Goal: Task Accomplishment & Management: Manage account settings

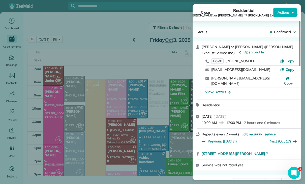
scroll to position [40, 0]
click at [60, 40] on div "Close Residential Nikki or Lisa Bryan (Bryan Exhaust Service Inc,) Actions Stat…" at bounding box center [152, 92] width 305 height 184
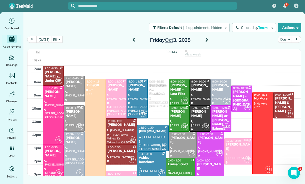
click at [59, 39] on button "button" at bounding box center [57, 39] width 12 height 7
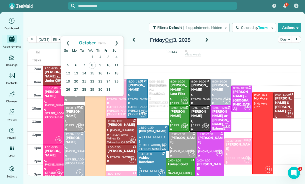
click at [98, 55] on link "2" at bounding box center [100, 57] width 8 height 8
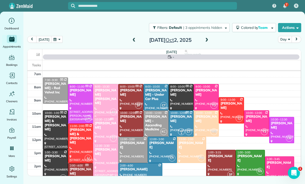
scroll to position [40, 0]
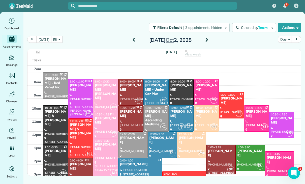
click at [228, 102] on div "[PERSON_NAME]" at bounding box center [232, 100] width 22 height 9
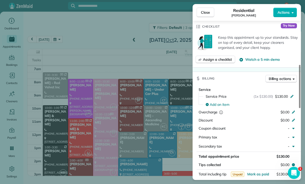
scroll to position [188, 0]
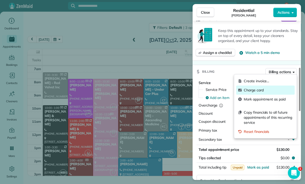
click at [258, 93] on div "Charge card" at bounding box center [266, 89] width 59 height 9
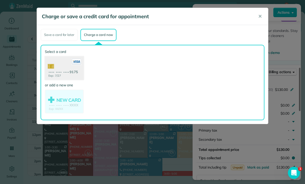
click at [65, 69] on use at bounding box center [64, 68] width 39 height 24
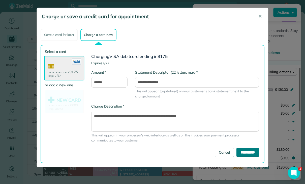
click at [244, 153] on input "**********" at bounding box center [248, 151] width 22 height 9
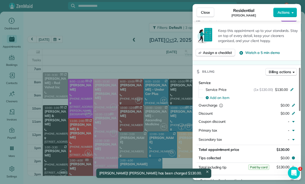
scroll to position [40, 0]
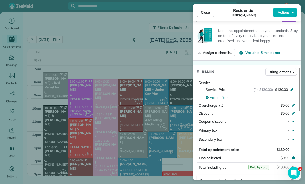
click at [60, 40] on div "Close Residential Karen Hostettler Actions Status Yet to Confirm Karen Hostettl…" at bounding box center [152, 92] width 305 height 184
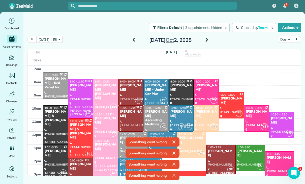
click at [59, 41] on button "button" at bounding box center [57, 39] width 12 height 7
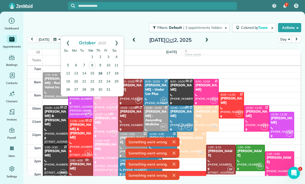
click at [102, 73] on link "16" at bounding box center [100, 73] width 8 height 8
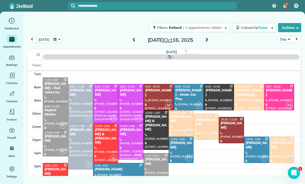
scroll to position [40, 0]
click at [104, 100] on div at bounding box center [105, 103] width 25 height 39
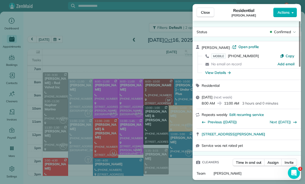
click at [142, 143] on div "Close Residential Erin Oremland Actions Status Confirmed Erin Oremland · Open p…" at bounding box center [152, 92] width 305 height 184
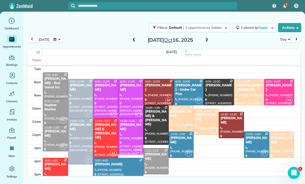
click at [126, 99] on div at bounding box center [131, 98] width 25 height 39
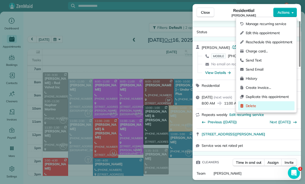
click at [253, 107] on span "Delete" at bounding box center [269, 105] width 47 height 5
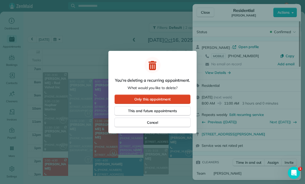
click at [161, 100] on span "Only this appointment" at bounding box center [153, 98] width 36 height 5
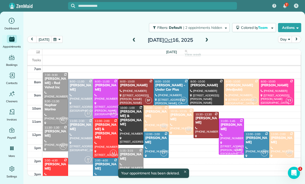
scroll to position [40, 0]
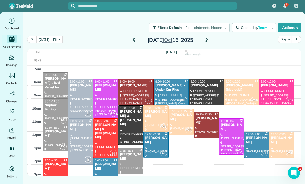
click at [65, 38] on div "today Day Thursday Oct 16, 2025" at bounding box center [164, 41] width 274 height 10
click at [102, 93] on div at bounding box center [105, 98] width 25 height 39
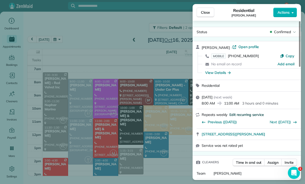
click at [254, 112] on span "Edit recurring service" at bounding box center [247, 114] width 34 height 5
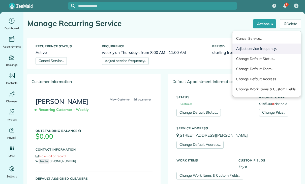
click at [262, 49] on link "Adjust service frequency.." at bounding box center [267, 48] width 69 height 10
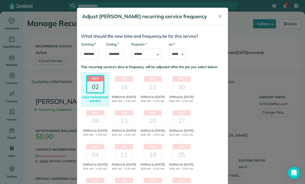
click at [152, 52] on select "**********" at bounding box center [146, 54] width 30 height 11
select select "**********"
click at [123, 83] on div "16" at bounding box center [124, 87] width 18 height 11
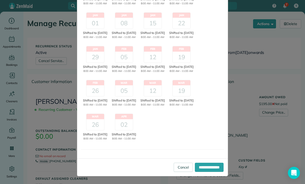
scroll to position [191, 0]
click at [209, 167] on input "**********" at bounding box center [209, 166] width 29 height 9
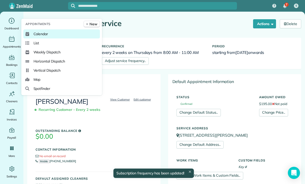
click at [35, 36] on span "Calendar" at bounding box center [41, 33] width 15 height 5
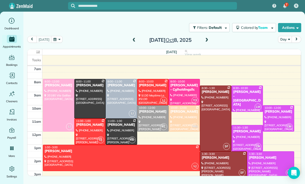
scroll to position [40, 0]
click at [58, 42] on button "button" at bounding box center [57, 39] width 12 height 7
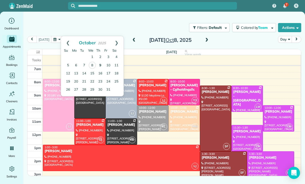
click at [100, 64] on link "9" at bounding box center [100, 65] width 8 height 8
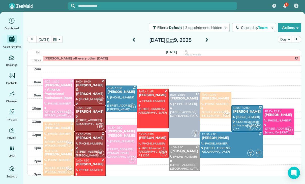
click at [57, 41] on button "button" at bounding box center [57, 39] width 12 height 7
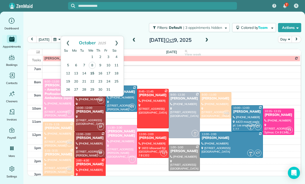
click at [94, 73] on link "15" at bounding box center [92, 73] width 8 height 8
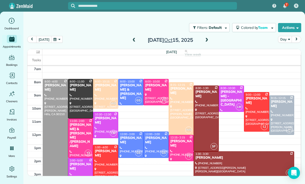
click at [57, 40] on button "button" at bounding box center [57, 39] width 12 height 7
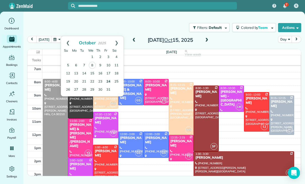
click at [111, 79] on link "24" at bounding box center [109, 81] width 8 height 8
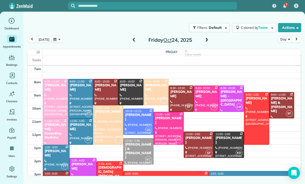
click at [135, 153] on div at bounding box center [139, 151] width 30 height 26
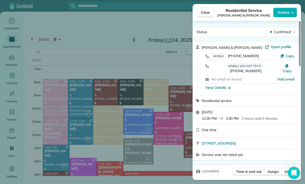
click at [141, 157] on div "Close Residential Service Gary & Lindsey Gevorkian Actions Status Confirmed Gar…" at bounding box center [152, 92] width 305 height 184
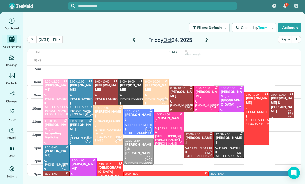
click at [54, 38] on button "button" at bounding box center [57, 39] width 12 height 7
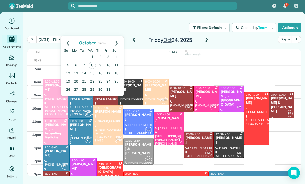
click at [109, 73] on link "17" at bounding box center [109, 73] width 8 height 8
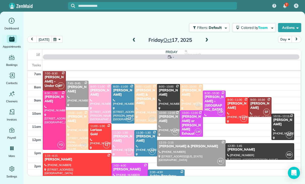
scroll to position [40, 0]
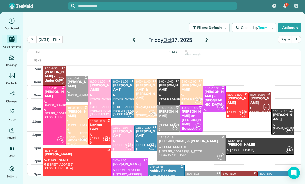
click at [57, 38] on button "button" at bounding box center [57, 39] width 12 height 7
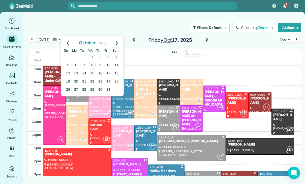
click at [109, 80] on link "24" at bounding box center [109, 81] width 8 height 8
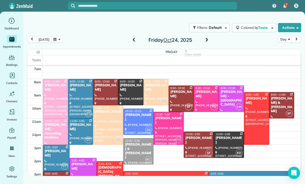
click at [57, 39] on button "button" at bounding box center [57, 39] width 12 height 7
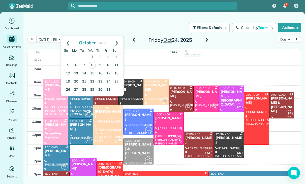
click at [77, 72] on link "13" at bounding box center [76, 73] width 8 height 8
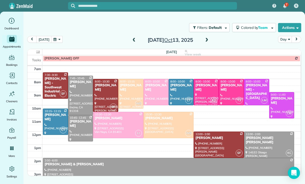
click at [54, 42] on button "button" at bounding box center [57, 39] width 12 height 7
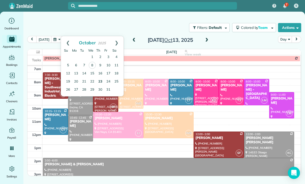
click at [100, 81] on link "23" at bounding box center [100, 81] width 8 height 8
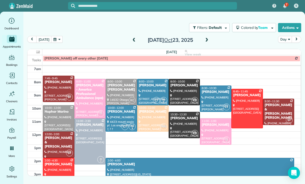
click at [59, 39] on button "button" at bounding box center [57, 39] width 12 height 7
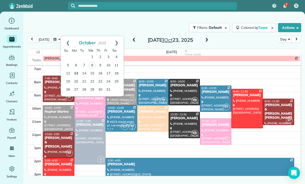
click at [78, 72] on link "13" at bounding box center [76, 73] width 8 height 8
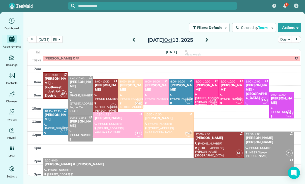
click at [206, 43] on span at bounding box center [207, 40] width 6 height 8
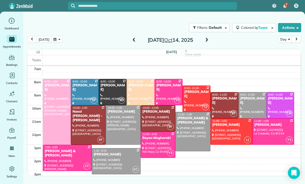
click at [204, 36] on span at bounding box center [207, 40] width 6 height 8
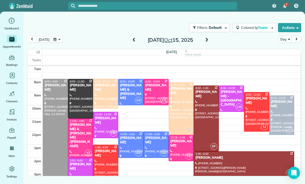
click at [208, 40] on span at bounding box center [207, 40] width 6 height 5
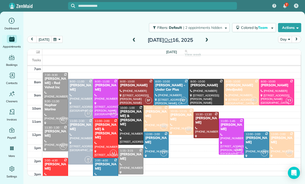
click at [206, 39] on span at bounding box center [207, 40] width 6 height 5
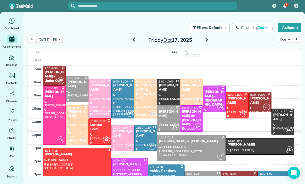
click at [58, 40] on button "button" at bounding box center [57, 39] width 12 height 7
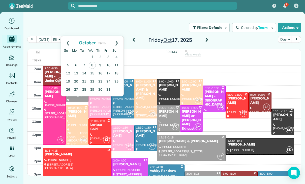
click at [100, 65] on link "9" at bounding box center [100, 65] width 8 height 8
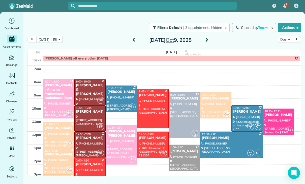
click at [258, 27] on span "Team" at bounding box center [263, 27] width 10 height 5
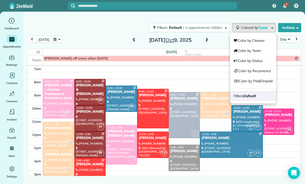
click at [247, 96] on strong "Default" at bounding box center [250, 95] width 13 height 5
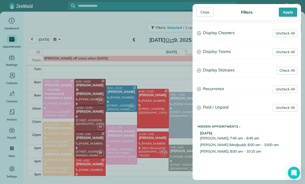
click at [228, 71] on h3 "Display Statuses" at bounding box center [247, 70] width 108 height 13
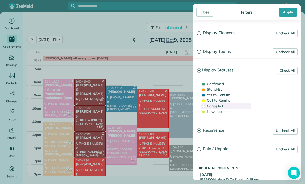
click at [216, 108] on span "Cancelled" at bounding box center [215, 105] width 16 height 5
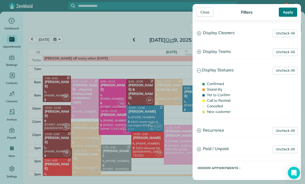
click at [291, 11] on div "Apply" at bounding box center [288, 12] width 18 height 9
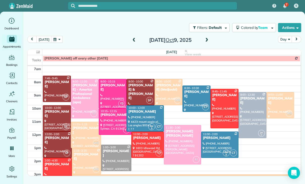
click at [57, 40] on button "button" at bounding box center [57, 39] width 12 height 7
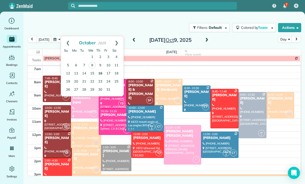
click at [100, 73] on link "16" at bounding box center [100, 73] width 8 height 8
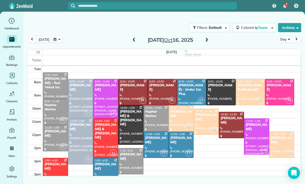
click at [257, 133] on div at bounding box center [257, 136] width 25 height 36
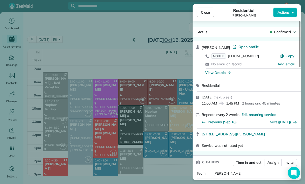
click at [164, 160] on div "Close Residential Tina Tellado Actions Status Confirmed Tina Tellado · Open pro…" at bounding box center [152, 92] width 305 height 184
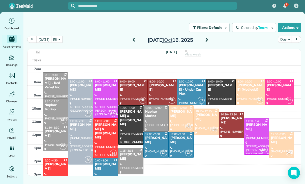
click at [55, 38] on button "button" at bounding box center [57, 39] width 12 height 7
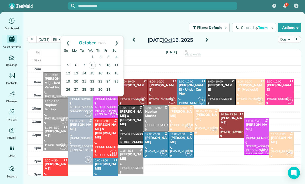
click at [109, 63] on link "10" at bounding box center [109, 65] width 8 height 8
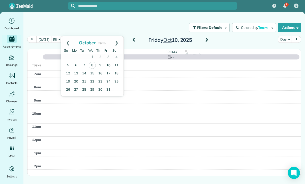
scroll to position [40, 0]
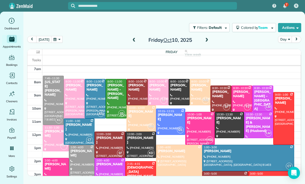
click at [132, 39] on span at bounding box center [135, 40] width 6 height 5
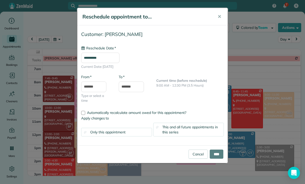
type input "**********"
click at [217, 153] on input "****" at bounding box center [217, 153] width 14 height 9
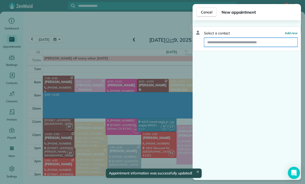
click at [229, 42] on input "text" at bounding box center [250, 42] width 93 height 9
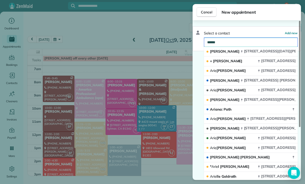
type input "*******"
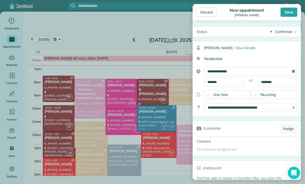
click at [288, 130] on link "Assign" at bounding box center [288, 128] width 17 height 8
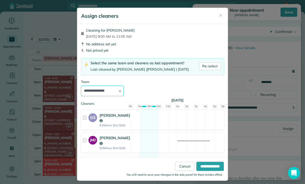
click at [109, 89] on select "**********" at bounding box center [102, 90] width 43 height 11
select select "*****"
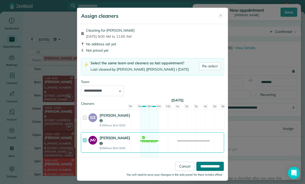
click at [212, 170] on input "**********" at bounding box center [211, 165] width 28 height 9
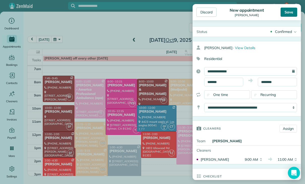
click at [291, 12] on div "Save" at bounding box center [289, 12] width 17 height 9
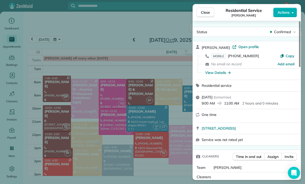
scroll to position [40, 0]
click at [81, 150] on div "Close Residential Service Ariel Oakley Actions Status Confirmed Ariel Oakley · …" at bounding box center [152, 92] width 305 height 184
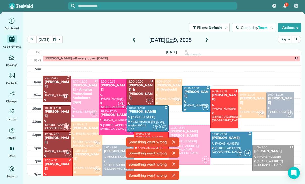
click at [226, 39] on div "today Day Thursday Oct 9, 2025" at bounding box center [164, 41] width 274 height 10
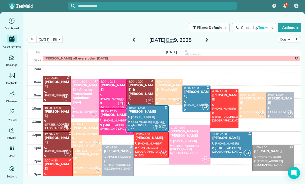
click at [212, 42] on div "today Day Thursday Oct 9, 2025" at bounding box center [164, 41] width 274 height 10
click at [209, 37] on span at bounding box center [207, 40] width 6 height 8
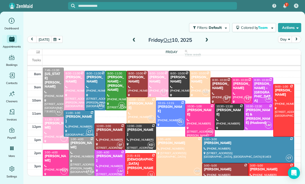
scroll to position [46, 0]
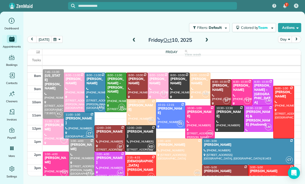
click at [155, 165] on div at bounding box center [141, 168] width 30 height 26
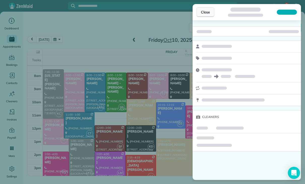
click at [202, 8] on button "Close" at bounding box center [206, 12] width 18 height 10
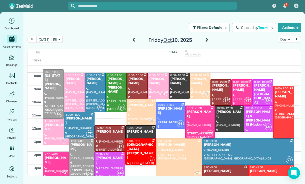
scroll to position [46, 0]
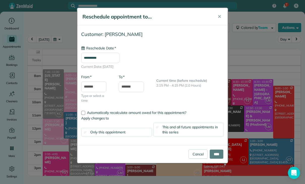
type input "**********"
click at [223, 151] on input "****" at bounding box center [217, 153] width 14 height 9
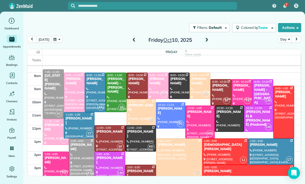
click at [60, 40] on button "button" at bounding box center [57, 39] width 12 height 7
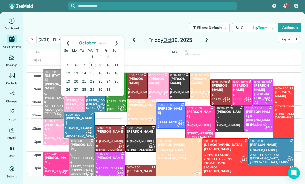
click at [66, 40] on link "Prev" at bounding box center [68, 42] width 14 height 13
click at [67, 39] on link "Prev" at bounding box center [68, 42] width 14 height 13
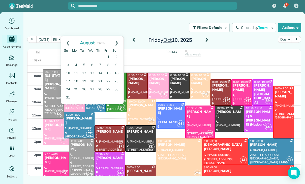
click at [108, 56] on link "1" at bounding box center [109, 57] width 8 height 8
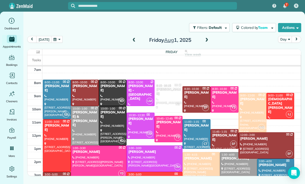
scroll to position [39, 0]
click at [207, 38] on span at bounding box center [207, 40] width 6 height 5
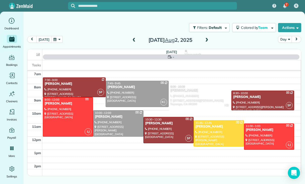
scroll to position [40, 0]
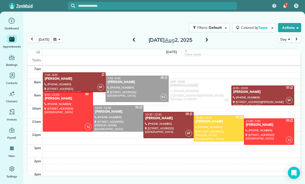
click at [204, 39] on span at bounding box center [207, 40] width 6 height 5
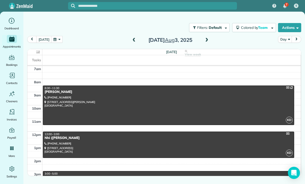
click at [206, 39] on span at bounding box center [207, 40] width 6 height 5
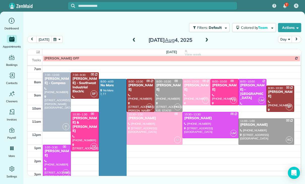
click at [204, 41] on span at bounding box center [207, 40] width 6 height 5
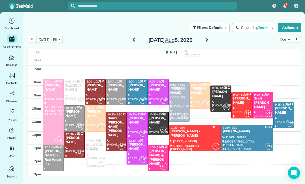
click at [205, 38] on span at bounding box center [207, 40] width 6 height 5
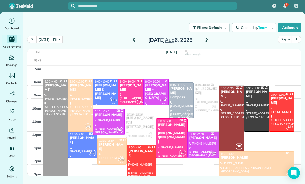
click at [209, 42] on span at bounding box center [207, 40] width 6 height 5
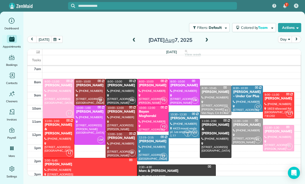
click at [162, 173] on div at bounding box center [177, 177] width 78 height 26
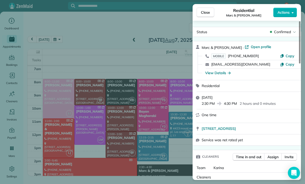
click at [168, 157] on div "Close Residential Marc & Sofia MacNeal Actions Status Confirmed Marc & Sofia Ma…" at bounding box center [152, 92] width 305 height 184
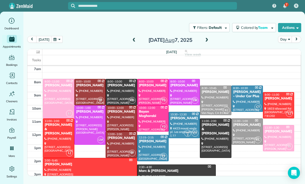
scroll to position [40, 0]
click at [209, 39] on span at bounding box center [207, 40] width 6 height 5
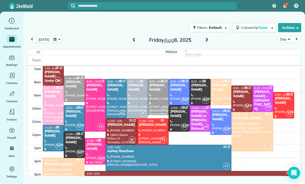
click at [204, 39] on span at bounding box center [207, 40] width 6 height 5
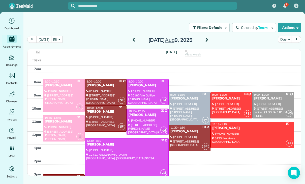
click at [206, 38] on span at bounding box center [207, 40] width 6 height 5
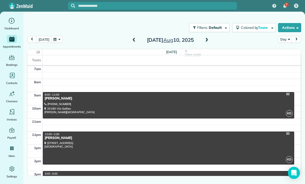
click at [208, 39] on span at bounding box center [207, 40] width 6 height 5
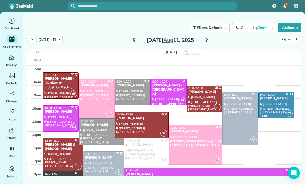
click at [208, 38] on span at bounding box center [207, 40] width 6 height 5
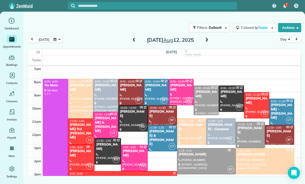
click at [205, 39] on span at bounding box center [207, 40] width 6 height 5
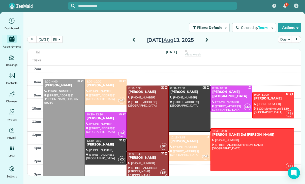
click at [204, 42] on span at bounding box center [207, 40] width 6 height 5
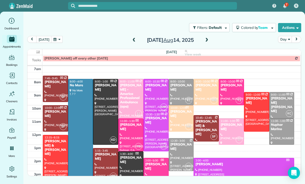
click at [206, 38] on span at bounding box center [207, 40] width 6 height 5
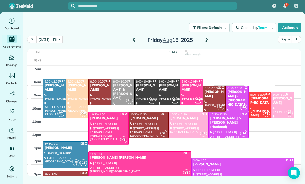
click at [51, 37] on button "button" at bounding box center [57, 39] width 12 height 7
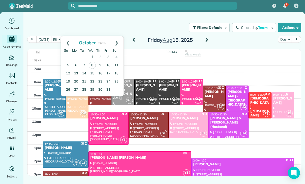
click at [74, 73] on link "13" at bounding box center [76, 73] width 8 height 8
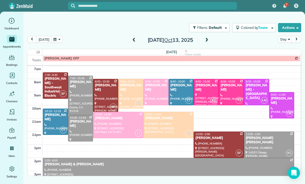
click at [198, 42] on h2 "Monday Oct 13, 2025" at bounding box center [170, 40] width 63 height 6
click at [205, 41] on span at bounding box center [207, 40] width 6 height 5
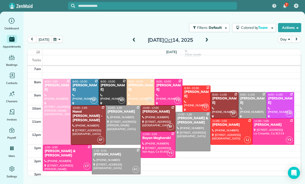
click at [135, 36] on span at bounding box center [135, 40] width 6 height 8
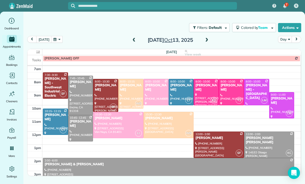
click at [80, 126] on div at bounding box center [80, 128] width 25 height 26
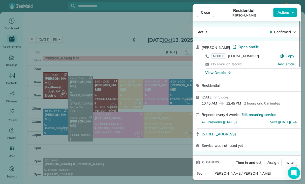
click at [150, 161] on div "Close Residential Helen Krieger Actions Status Confirmed Helen Krieger · Open p…" at bounding box center [152, 92] width 305 height 184
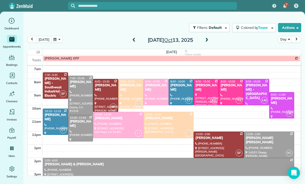
scroll to position [40, 0]
click at [173, 167] on div at bounding box center [168, 184] width 251 height 52
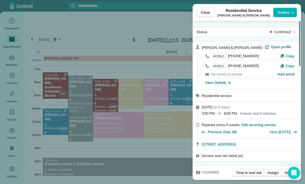
click at [164, 149] on div "Close Residential Service Touraj & Parisa Kavandi Actions Status Confirmed Tour…" at bounding box center [152, 92] width 305 height 184
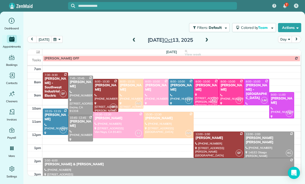
click at [56, 38] on button "button" at bounding box center [57, 39] width 12 height 7
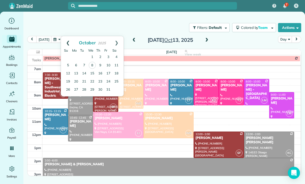
click at [64, 45] on link "Prev" at bounding box center [68, 42] width 14 height 13
click at [116, 38] on link "Next" at bounding box center [117, 42] width 14 height 13
click at [101, 73] on link "16" at bounding box center [100, 73] width 8 height 8
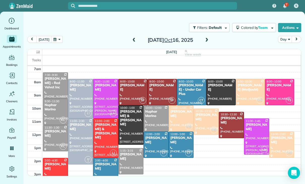
scroll to position [40, 0]
click at [53, 42] on button "button" at bounding box center [57, 39] width 12 height 7
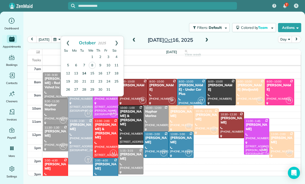
click at [83, 72] on link "14" at bounding box center [84, 73] width 8 height 8
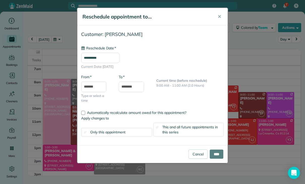
click at [105, 57] on input "**********" at bounding box center [100, 58] width 38 height 11
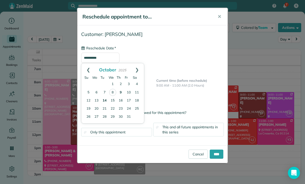
click at [122, 92] on link "9" at bounding box center [121, 92] width 8 height 8
type input "**********"
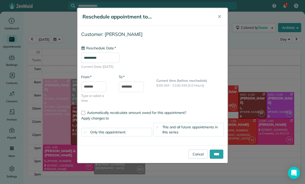
click at [204, 128] on span "This and all future appointments in this series" at bounding box center [191, 129] width 56 height 10
click at [212, 154] on input "****" at bounding box center [217, 153] width 14 height 9
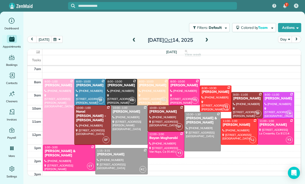
click at [59, 42] on button "button" at bounding box center [57, 39] width 12 height 7
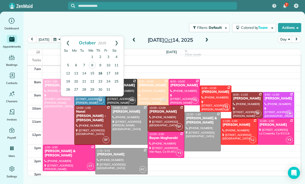
click at [101, 72] on link "16" at bounding box center [100, 73] width 8 height 8
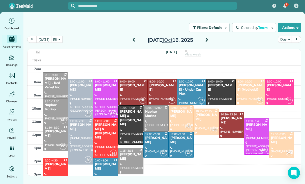
click at [206, 39] on span at bounding box center [207, 40] width 6 height 5
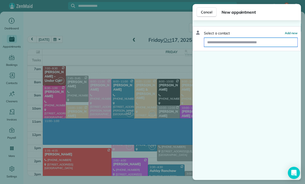
click at [230, 43] on input "text" at bounding box center [250, 42] width 93 height 9
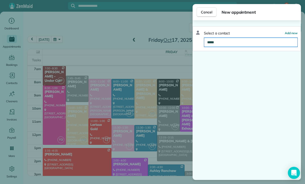
type input "******"
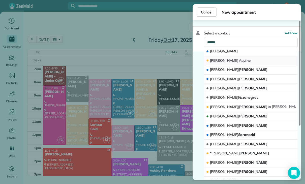
click at [237, 59] on button "Amy Aq uino" at bounding box center [251, 60] width 94 height 9
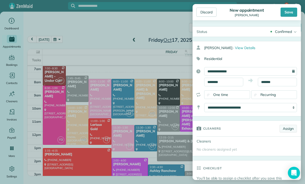
click at [290, 126] on link "Assign" at bounding box center [288, 128] width 17 height 8
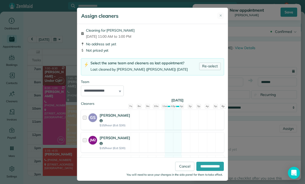
click at [210, 65] on link "Re-select" at bounding box center [210, 66] width 22 height 8
select select "**"
click at [210, 170] on input "**********" at bounding box center [211, 165] width 28 height 9
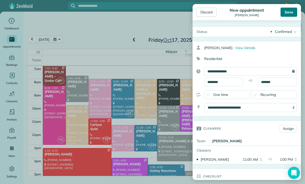
click at [290, 15] on div "Save" at bounding box center [289, 12] width 17 height 9
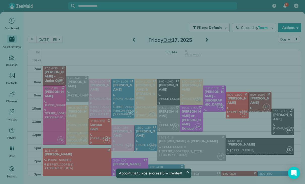
scroll to position [40, 0]
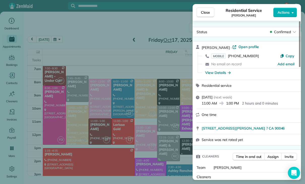
click at [147, 154] on div "Close Residential Service Amy Aquino Actions Status Confirmed Amy Aquino · Open…" at bounding box center [152, 92] width 305 height 184
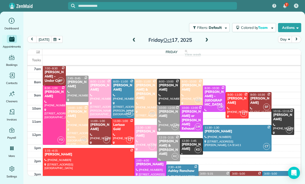
scroll to position [40, 0]
click at [56, 41] on button "button" at bounding box center [57, 39] width 12 height 7
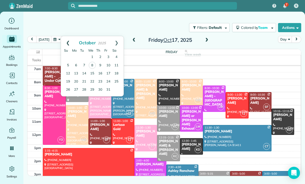
click at [68, 43] on link "Prev" at bounding box center [68, 42] width 14 height 13
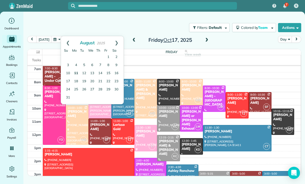
click at [77, 74] on link "11" at bounding box center [76, 73] width 8 height 8
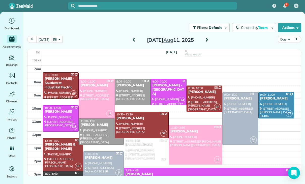
click at [55, 40] on button "button" at bounding box center [57, 39] width 12 height 7
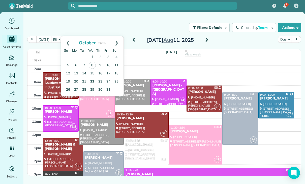
click at [93, 82] on link "22" at bounding box center [92, 81] width 8 height 8
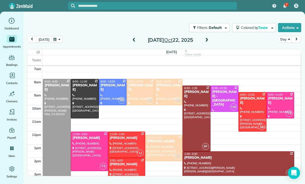
click at [204, 41] on span at bounding box center [207, 40] width 6 height 5
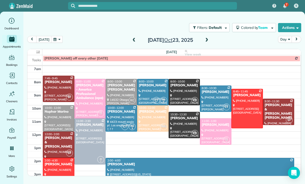
click at [57, 37] on button "button" at bounding box center [57, 39] width 12 height 7
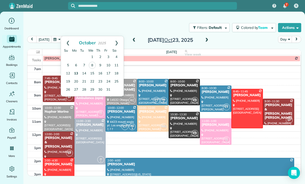
click at [73, 73] on link "13" at bounding box center [76, 73] width 8 height 8
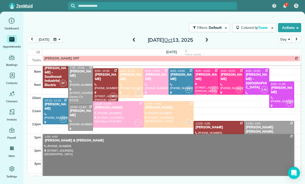
scroll to position [50, 0]
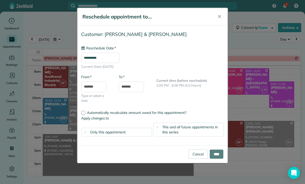
click at [104, 57] on input "**********" at bounding box center [100, 58] width 38 height 11
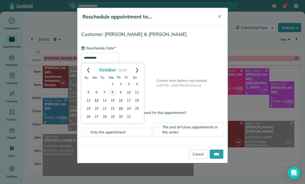
click at [122, 107] on link "23" at bounding box center [121, 109] width 8 height 8
type input "**********"
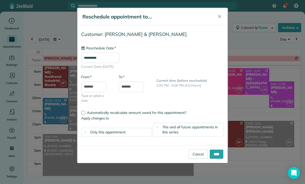
click at [182, 127] on span "This and all future appointments in this series" at bounding box center [191, 129] width 56 height 10
click at [218, 153] on input "****" at bounding box center [217, 153] width 14 height 9
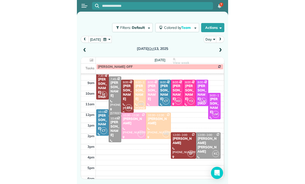
scroll to position [47, 0]
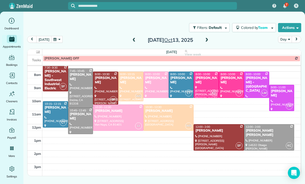
click at [57, 43] on button "button" at bounding box center [57, 39] width 12 height 7
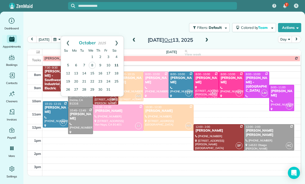
click at [117, 66] on link "11" at bounding box center [117, 65] width 8 height 8
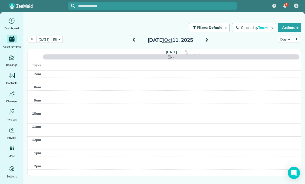
scroll to position [40, 0]
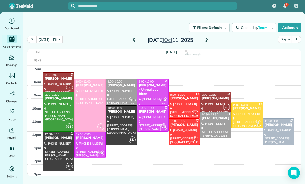
click at [132, 38] on span at bounding box center [135, 40] width 6 height 5
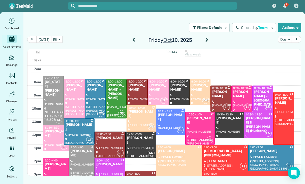
click at [136, 38] on span at bounding box center [135, 40] width 6 height 5
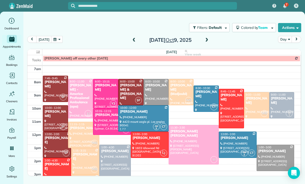
click at [57, 40] on button "button" at bounding box center [57, 39] width 12 height 7
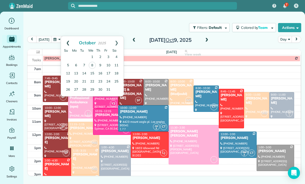
click at [68, 39] on link "Prev" at bounding box center [68, 42] width 14 height 13
click at [67, 40] on link "Prev" at bounding box center [68, 42] width 14 height 13
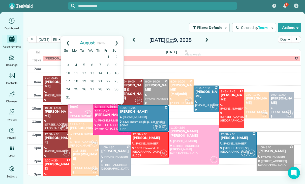
click at [66, 42] on link "Prev" at bounding box center [68, 42] width 14 height 13
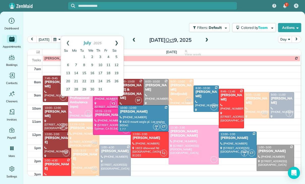
click at [115, 40] on link "Next" at bounding box center [117, 42] width 14 height 13
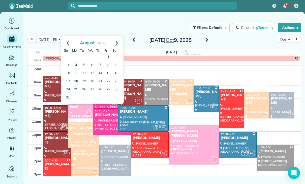
click at [78, 81] on link "18" at bounding box center [76, 81] width 8 height 8
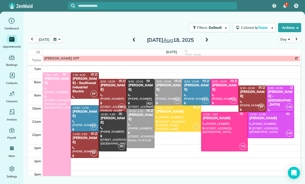
click at [206, 39] on span at bounding box center [207, 40] width 6 height 5
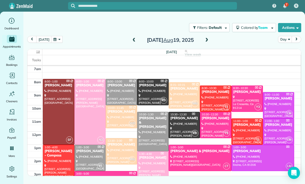
click at [206, 39] on span at bounding box center [207, 40] width 6 height 5
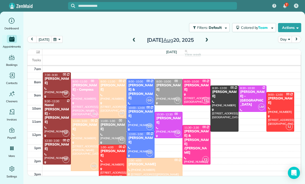
click at [208, 38] on span at bounding box center [207, 40] width 6 height 5
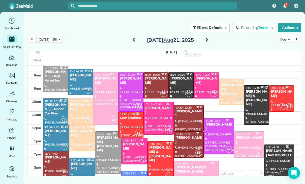
scroll to position [46, 0]
click at [207, 38] on span at bounding box center [207, 40] width 6 height 5
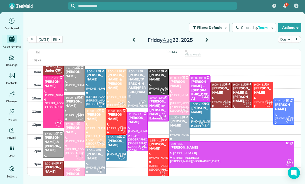
scroll to position [50, 0]
click at [206, 41] on span at bounding box center [207, 40] width 6 height 5
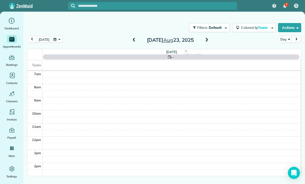
scroll to position [40, 0]
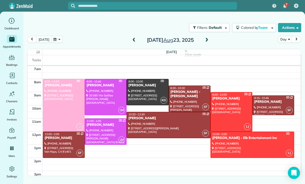
click at [205, 41] on span at bounding box center [207, 40] width 6 height 5
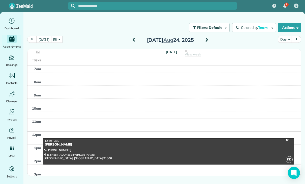
click at [207, 40] on span at bounding box center [207, 40] width 6 height 5
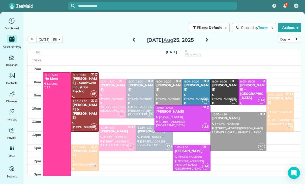
click at [209, 41] on span at bounding box center [207, 40] width 6 height 5
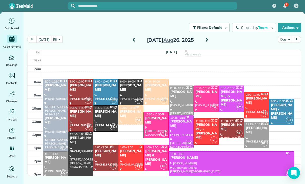
click at [205, 40] on span at bounding box center [207, 40] width 6 height 5
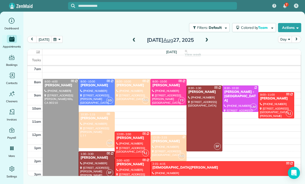
click at [213, 37] on div "today Day Wednesday Aug 27, 2025" at bounding box center [164, 41] width 274 height 10
click at [207, 39] on span at bounding box center [207, 40] width 6 height 5
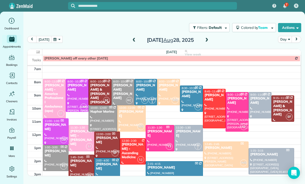
click at [206, 38] on span at bounding box center [207, 40] width 6 height 5
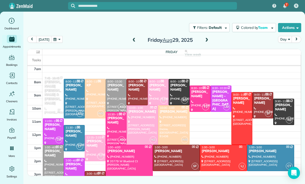
click at [208, 37] on span at bounding box center [207, 40] width 6 height 8
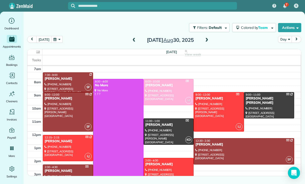
click at [208, 41] on span at bounding box center [207, 40] width 6 height 5
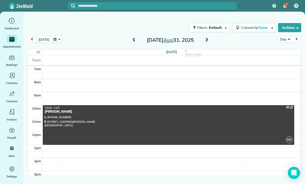
click at [207, 40] on span at bounding box center [207, 40] width 6 height 5
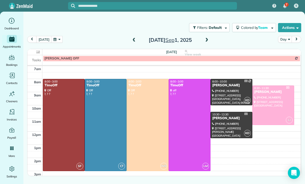
click at [206, 42] on span at bounding box center [207, 40] width 6 height 5
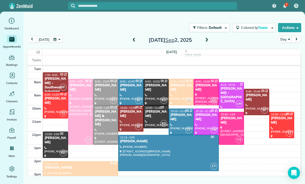
click at [208, 41] on span at bounding box center [207, 40] width 6 height 5
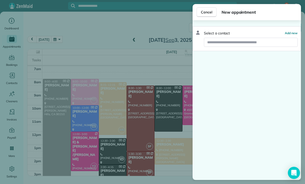
scroll to position [40, 0]
click at [207, 9] on button "Cancel" at bounding box center [207, 12] width 20 height 10
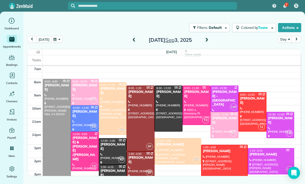
click at [209, 40] on span at bounding box center [207, 40] width 6 height 5
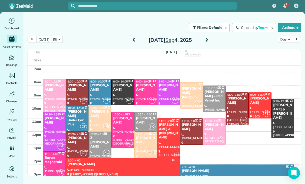
scroll to position [40, 0]
click at [57, 38] on button "button" at bounding box center [57, 39] width 12 height 7
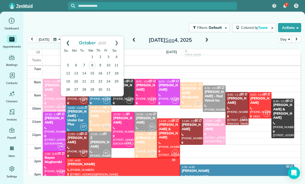
click at [70, 39] on link "Prev" at bounding box center [68, 42] width 14 height 13
click at [67, 41] on link "Prev" at bounding box center [68, 42] width 14 height 13
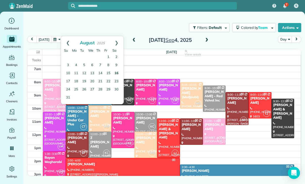
click at [117, 73] on link "16" at bounding box center [117, 73] width 8 height 8
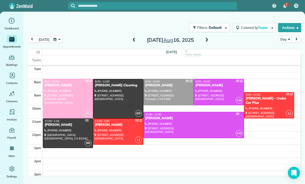
click at [64, 125] on div "Argin Dilanchian" at bounding box center [67, 124] width 47 height 4
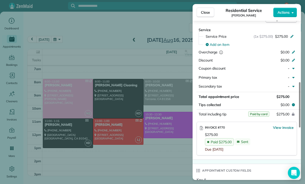
scroll to position [40, 0]
click at [155, 63] on div "Close Residential Service Argin Dilanchian Actions Status Confirmed Argin Dilan…" at bounding box center [152, 92] width 305 height 184
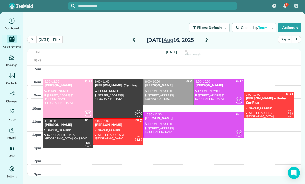
click at [132, 39] on span at bounding box center [135, 40] width 6 height 5
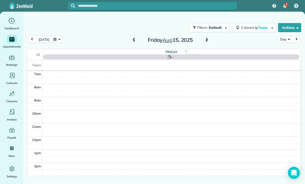
scroll to position [40, 0]
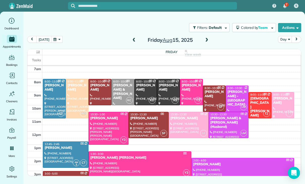
click at [136, 37] on span at bounding box center [135, 40] width 6 height 8
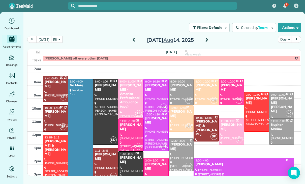
click at [136, 40] on span at bounding box center [135, 40] width 6 height 5
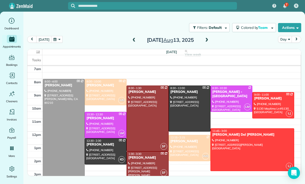
click at [134, 42] on span at bounding box center [135, 40] width 6 height 5
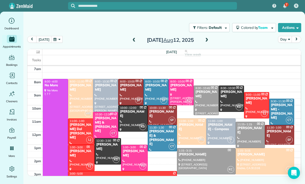
click at [61, 41] on button "button" at bounding box center [57, 39] width 12 height 7
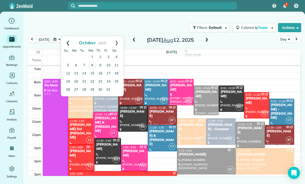
click at [65, 42] on link "Prev" at bounding box center [68, 42] width 14 height 13
click at [78, 66] on link "8" at bounding box center [76, 65] width 8 height 8
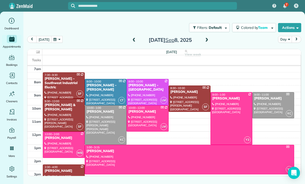
click at [207, 41] on span at bounding box center [207, 40] width 6 height 5
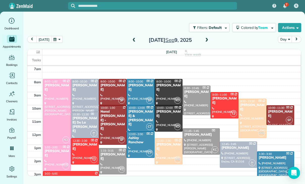
click at [206, 38] on span at bounding box center [207, 40] width 6 height 8
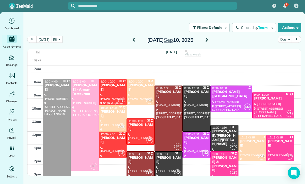
click at [63, 38] on div "today Day Wednesday Sep 10, 2025" at bounding box center [164, 41] width 274 height 10
click at [56, 38] on button "button" at bounding box center [57, 39] width 12 height 7
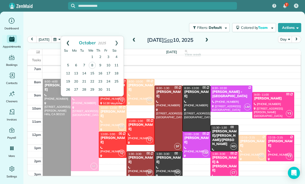
click at [67, 41] on link "Prev" at bounding box center [68, 42] width 14 height 13
click at [67, 40] on link "Prev" at bounding box center [68, 42] width 14 height 13
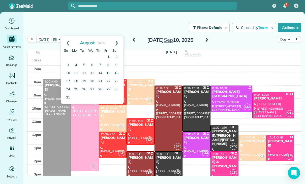
click at [110, 72] on link "15" at bounding box center [109, 73] width 8 height 8
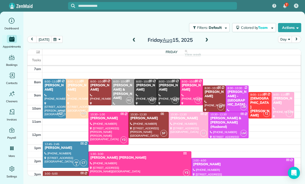
click at [134, 39] on span at bounding box center [135, 40] width 6 height 5
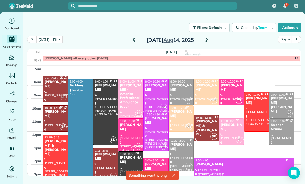
click at [59, 39] on button "button" at bounding box center [57, 39] width 12 height 7
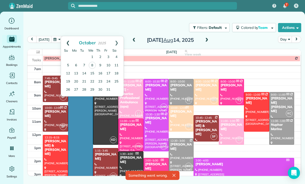
click at [67, 41] on link "Prev" at bounding box center [68, 42] width 14 height 13
click at [68, 40] on link "Prev" at bounding box center [68, 42] width 14 height 13
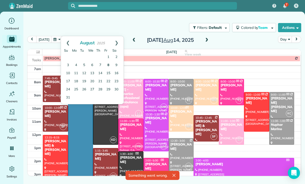
click at [109, 64] on link "8" at bounding box center [109, 65] width 8 height 8
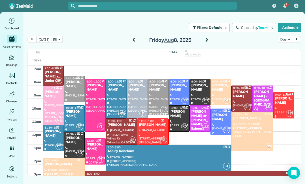
click at [58, 39] on button "button" at bounding box center [57, 39] width 12 height 7
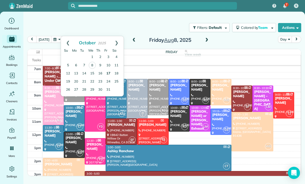
click at [109, 71] on link "17" at bounding box center [109, 73] width 8 height 8
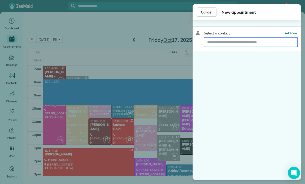
click at [247, 46] on input "text" at bounding box center [250, 42] width 93 height 9
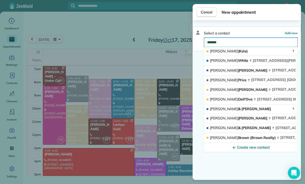
type input "********"
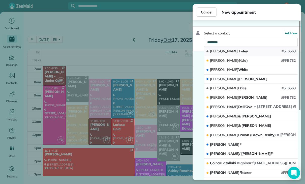
click at [241, 52] on button "Jeremy F oley #5 F 6563" at bounding box center [251, 51] width 94 height 9
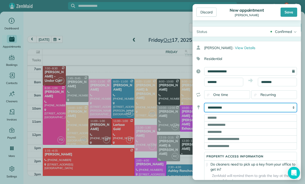
click at [274, 110] on select "**********" at bounding box center [250, 107] width 93 height 9
select select "*******"
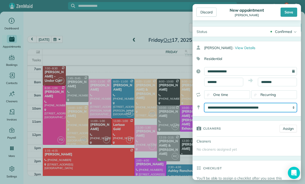
scroll to position [40, 0]
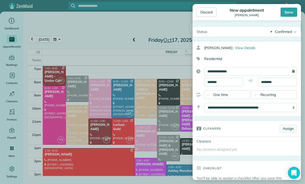
click at [289, 128] on link "Assign" at bounding box center [288, 128] width 17 height 8
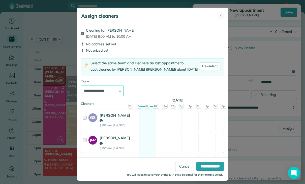
click at [115, 92] on select "**********" at bounding box center [102, 90] width 43 height 11
select select "***"
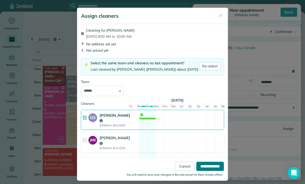
click at [208, 170] on input "**********" at bounding box center [211, 165] width 28 height 9
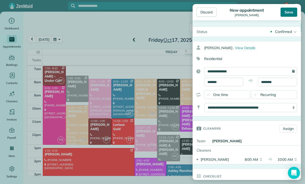
click at [291, 14] on div "Save" at bounding box center [289, 12] width 17 height 9
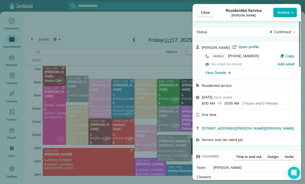
scroll to position [40, 0]
click at [131, 141] on div "Close Residential Service Jeremy Foley Actions Status Confirmed Jeremy Foley · …" at bounding box center [152, 92] width 305 height 184
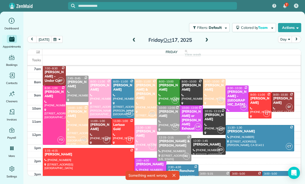
scroll to position [40, 0]
click at [57, 40] on button "button" at bounding box center [57, 39] width 12 height 7
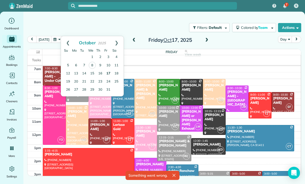
click at [108, 75] on link "17" at bounding box center [109, 73] width 8 height 8
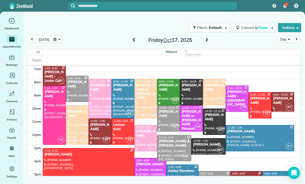
click at [55, 41] on button "button" at bounding box center [57, 39] width 12 height 7
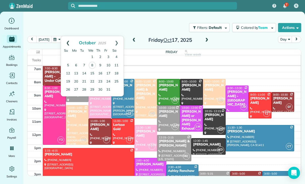
click at [68, 42] on link "Prev" at bounding box center [68, 42] width 14 height 13
click at [100, 74] on link "18" at bounding box center [100, 73] width 8 height 8
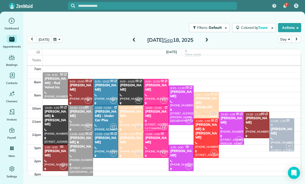
click at [207, 40] on span at bounding box center [207, 40] width 6 height 5
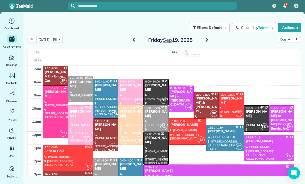
click at [55, 43] on button "button" at bounding box center [57, 39] width 12 height 7
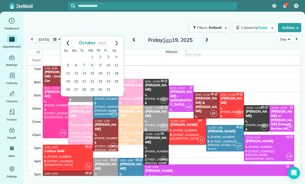
click at [66, 43] on link "Prev" at bounding box center [68, 42] width 14 height 13
click at [65, 40] on link "Prev" at bounding box center [68, 42] width 14 height 13
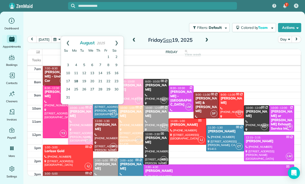
click at [74, 80] on link "18" at bounding box center [76, 81] width 8 height 8
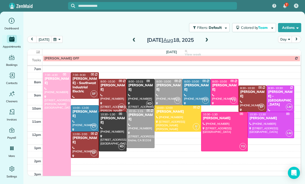
click at [57, 39] on button "button" at bounding box center [57, 39] width 12 height 7
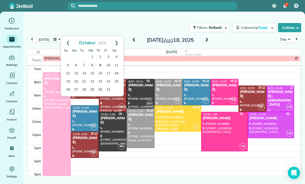
click at [99, 65] on link "9" at bounding box center [100, 65] width 8 height 8
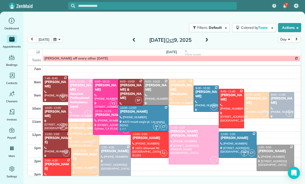
click at [105, 92] on div at bounding box center [105, 93] width 25 height 29
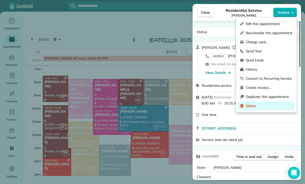
click at [255, 107] on span "Delete" at bounding box center [269, 105] width 47 height 5
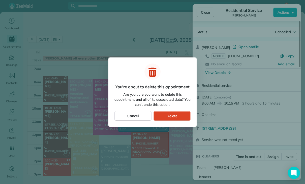
click at [175, 115] on span "Delete" at bounding box center [172, 115] width 11 height 5
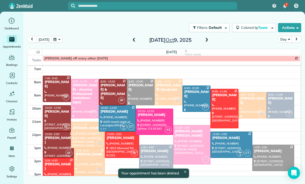
scroll to position [40, 0]
click at [251, 105] on div at bounding box center [253, 105] width 28 height 26
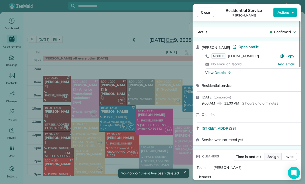
click at [274, 155] on span "Assign" at bounding box center [273, 156] width 11 height 5
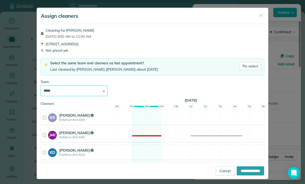
click at [101, 91] on select "**********" at bounding box center [74, 90] width 67 height 11
select select "****"
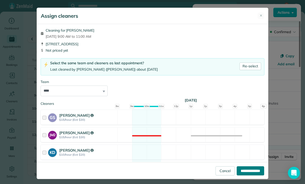
click at [249, 175] on input "**********" at bounding box center [251, 170] width 28 height 9
type input "**********"
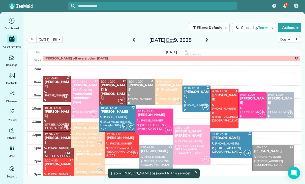
scroll to position [40, 0]
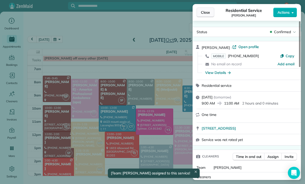
click at [206, 13] on span "Close" at bounding box center [205, 12] width 9 height 5
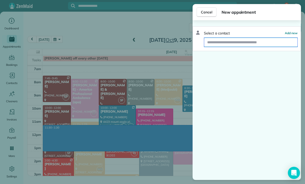
click at [220, 40] on input "text" at bounding box center [250, 42] width 93 height 9
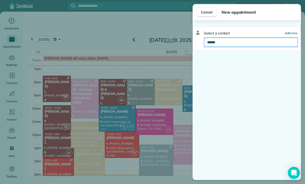
type input "*******"
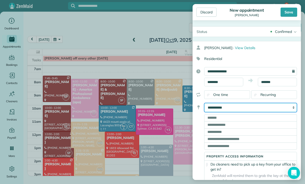
click at [271, 106] on select "**********" at bounding box center [250, 107] width 93 height 9
select select "*****"
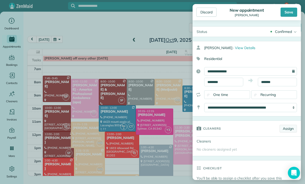
click at [293, 125] on link "Assign" at bounding box center [288, 128] width 17 height 8
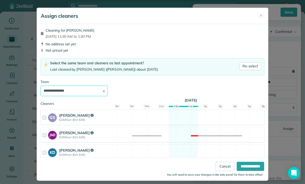
click at [98, 90] on select "**********" at bounding box center [74, 90] width 67 height 11
select select "****"
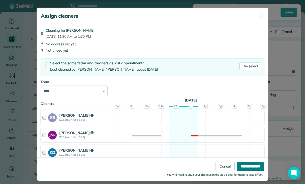
click at [247, 170] on input "**********" at bounding box center [251, 165] width 28 height 9
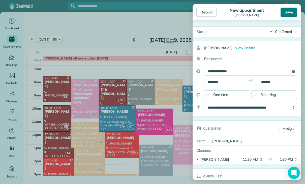
click at [294, 14] on div "Save" at bounding box center [289, 12] width 17 height 9
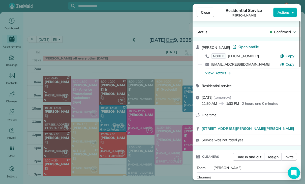
scroll to position [40, 0]
click at [81, 49] on div "Close Residential Service Crystal Begley Actions Status Confirmed Crystal Begle…" at bounding box center [152, 92] width 305 height 184
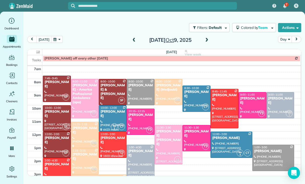
click at [55, 40] on button "button" at bounding box center [57, 39] width 12 height 7
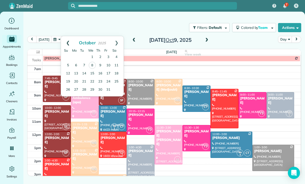
click at [65, 39] on link "Prev" at bounding box center [68, 42] width 14 height 13
click at [67, 41] on link "Prev" at bounding box center [68, 42] width 14 height 13
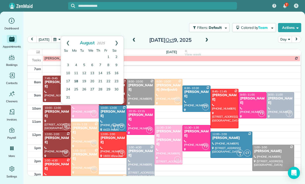
click at [76, 81] on link "18" at bounding box center [76, 81] width 8 height 8
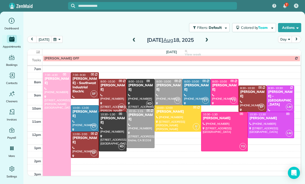
scroll to position [40, 0]
click at [56, 38] on button "button" at bounding box center [57, 39] width 12 height 7
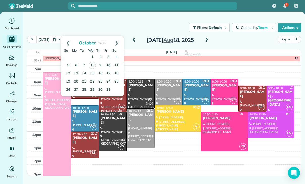
click at [108, 66] on link "10" at bounding box center [109, 65] width 8 height 8
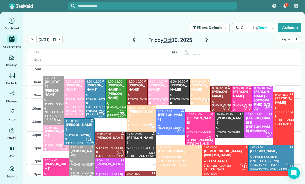
click at [55, 38] on button "button" at bounding box center [57, 39] width 12 height 7
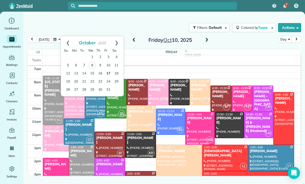
click at [109, 73] on link "17" at bounding box center [109, 73] width 8 height 8
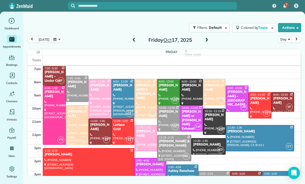
click at [132, 41] on span at bounding box center [135, 40] width 6 height 5
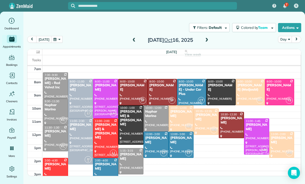
click at [132, 40] on span at bounding box center [135, 40] width 6 height 5
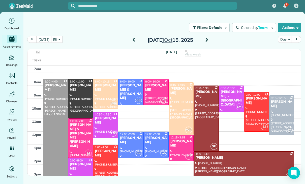
click at [132, 40] on span at bounding box center [135, 40] width 6 height 5
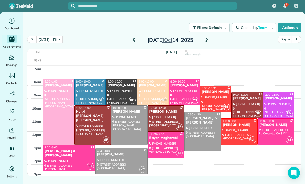
click at [132, 43] on span at bounding box center [135, 40] width 6 height 8
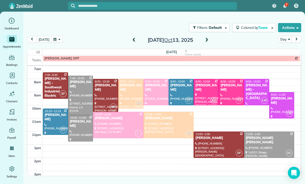
click at [55, 39] on button "button" at bounding box center [57, 39] width 12 height 7
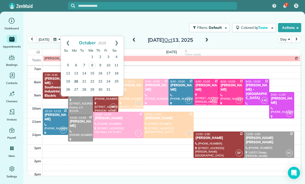
click at [76, 79] on link "20" at bounding box center [76, 81] width 8 height 8
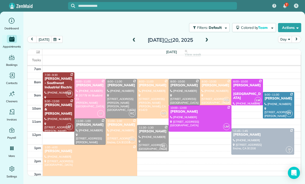
click at [209, 42] on span at bounding box center [207, 40] width 6 height 5
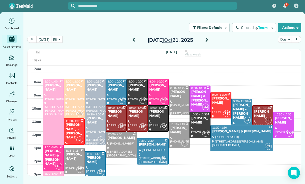
click at [135, 40] on span at bounding box center [135, 40] width 6 height 5
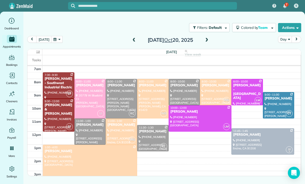
click at [207, 37] on span at bounding box center [207, 40] width 6 height 8
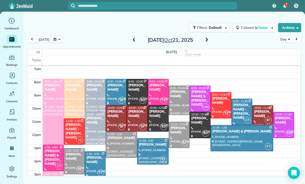
click at [206, 40] on span at bounding box center [207, 40] width 6 height 5
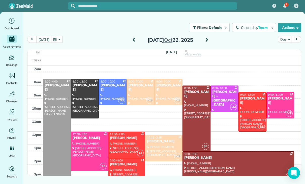
click at [205, 36] on span at bounding box center [207, 40] width 6 height 8
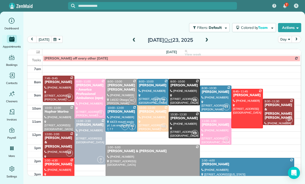
click at [209, 36] on span at bounding box center [207, 40] width 6 height 8
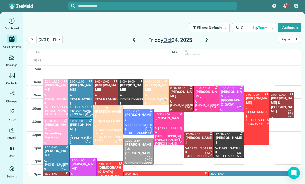
click at [58, 39] on button "button" at bounding box center [57, 39] width 12 height 7
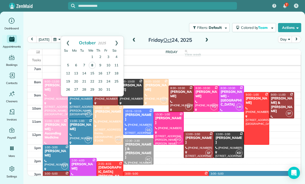
click at [94, 66] on link "8" at bounding box center [92, 65] width 7 height 7
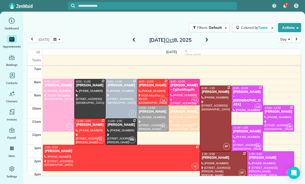
click at [238, 135] on div at bounding box center [247, 138] width 31 height 26
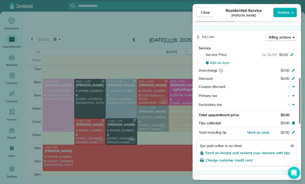
scroll to position [217, 0]
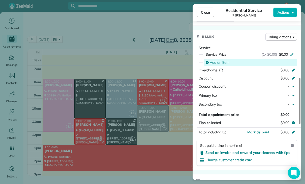
click at [224, 61] on span "Add an item" at bounding box center [220, 62] width 20 height 5
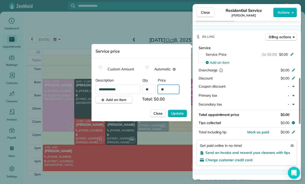
click at [170, 90] on input "**" at bounding box center [168, 89] width 21 height 9
type input "****"
click at [177, 114] on span "Update" at bounding box center [177, 113] width 13 height 5
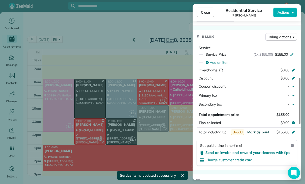
click at [257, 131] on span "Mark as paid" at bounding box center [259, 131] width 22 height 5
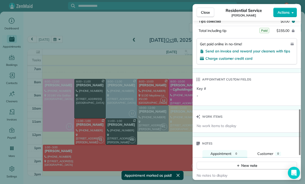
scroll to position [360, 0]
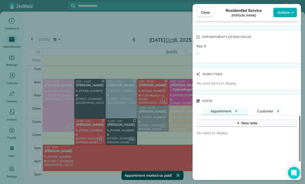
click at [254, 119] on button "New note" at bounding box center [247, 123] width 100 height 8
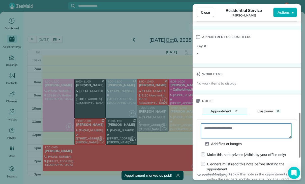
click at [236, 124] on textarea at bounding box center [246, 130] width 91 height 15
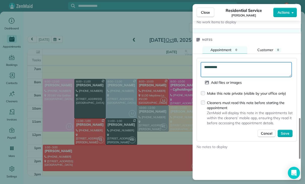
scroll to position [423, 0]
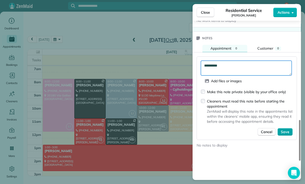
type textarea "**********"
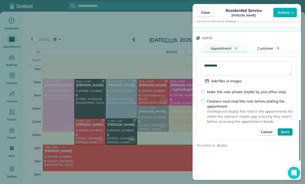
click at [285, 129] on span "Save" at bounding box center [285, 131] width 9 height 5
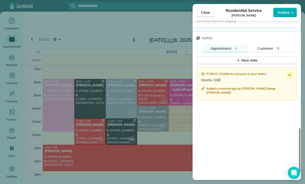
click at [130, 132] on div "Close Residential Service Lynn Patton Actions Status Confirmed Lynn Patton · Op…" at bounding box center [152, 92] width 305 height 184
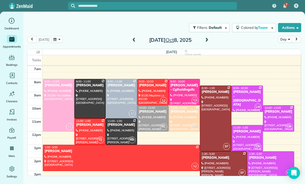
click at [132, 41] on span at bounding box center [135, 40] width 6 height 5
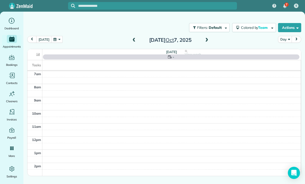
scroll to position [40, 0]
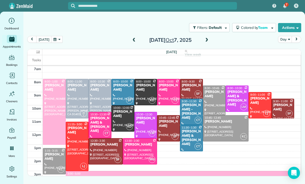
click at [211, 99] on div at bounding box center [214, 100] width 22 height 29
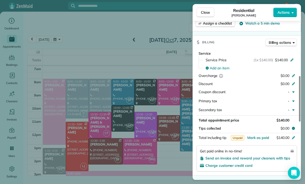
scroll to position [216, 0]
click at [254, 137] on span "Mark as paid" at bounding box center [259, 137] width 22 height 5
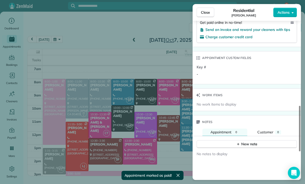
scroll to position [367, 0]
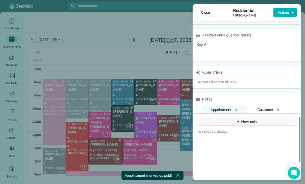
click at [239, 122] on button "New note" at bounding box center [247, 121] width 100 height 8
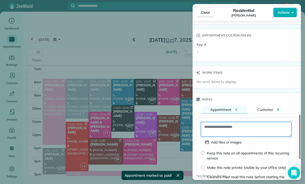
click at [226, 123] on textarea at bounding box center [246, 129] width 91 height 15
paste textarea "**********"
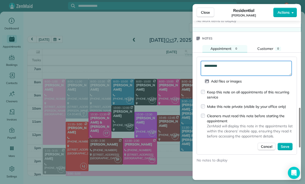
scroll to position [432, 0]
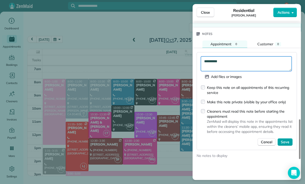
type textarea "**********"
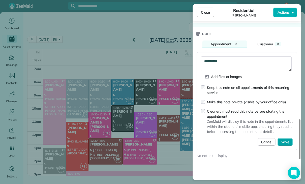
click at [285, 139] on span "Save" at bounding box center [285, 141] width 9 height 5
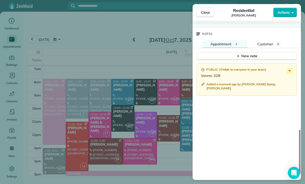
click at [154, 159] on div "Close Residential Omi Crawford Actions Status Confirmed Omi Crawford · Open pro…" at bounding box center [152, 92] width 305 height 184
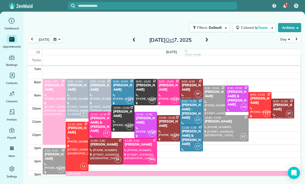
click at [208, 37] on span at bounding box center [207, 40] width 6 height 8
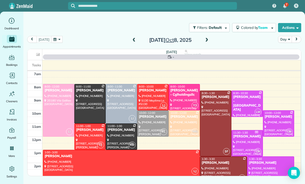
scroll to position [40, 0]
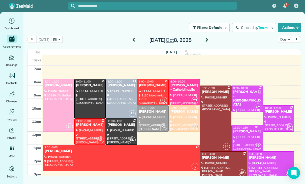
click at [131, 155] on div at bounding box center [121, 158] width 157 height 26
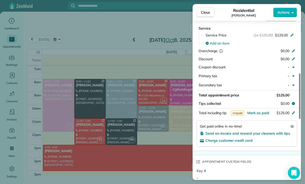
scroll to position [266, 0]
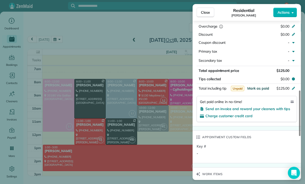
click at [259, 86] on span "Mark as paid" at bounding box center [259, 88] width 22 height 5
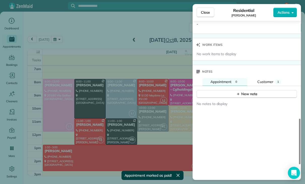
scroll to position [416, 0]
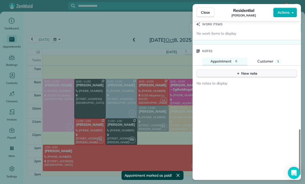
click at [248, 71] on div "New note" at bounding box center [247, 73] width 21 height 5
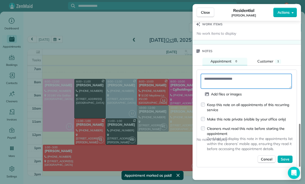
click at [223, 76] on textarea at bounding box center [246, 81] width 91 height 15
paste textarea "**********"
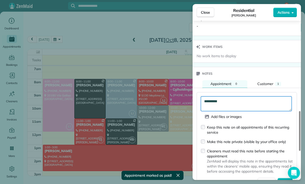
scroll to position [398, 0]
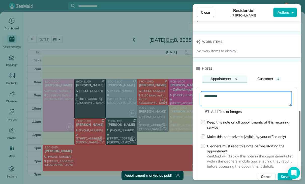
type textarea "**********"
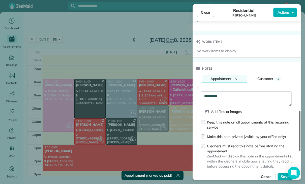
click at [299, 150] on div at bounding box center [300, 131] width 2 height 40
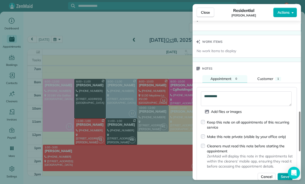
click at [282, 176] on span "Save" at bounding box center [285, 176] width 9 height 5
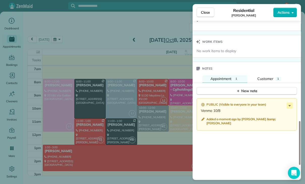
click at [145, 128] on div "Close Residential Jenny Cagampan Actions Status Confirmed Jenny Cagampan · Open…" at bounding box center [152, 92] width 305 height 184
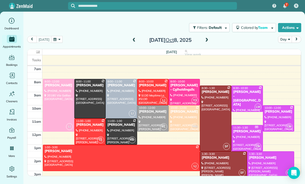
click at [132, 39] on span at bounding box center [135, 40] width 6 height 5
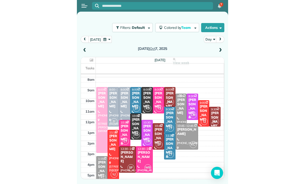
scroll to position [40, 0]
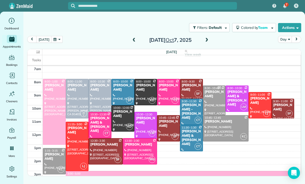
click at [57, 39] on button "button" at bounding box center [57, 39] width 12 height 7
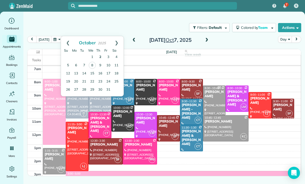
click at [104, 55] on link "2" at bounding box center [100, 57] width 8 height 8
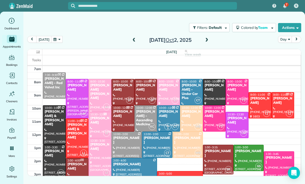
click at [96, 158] on div at bounding box center [100, 157] width 22 height 39
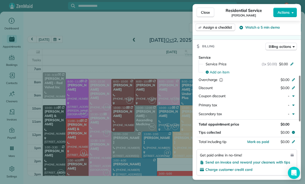
scroll to position [207, 0]
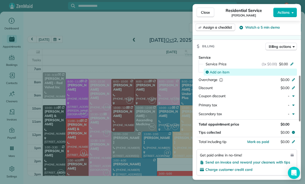
click at [229, 72] on span "Add an item" at bounding box center [220, 71] width 20 height 5
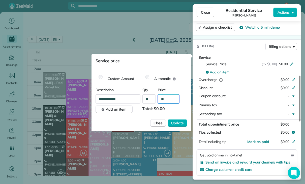
click at [172, 97] on input "**" at bounding box center [168, 98] width 21 height 9
type input "****"
click at [179, 123] on span "Update" at bounding box center [177, 122] width 13 height 5
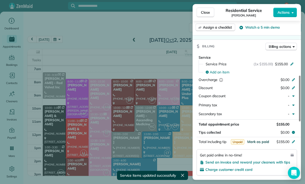
click at [256, 140] on span "Mark as paid" at bounding box center [259, 141] width 22 height 5
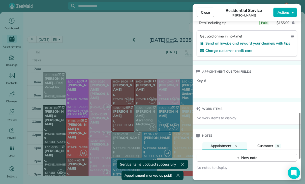
scroll to position [372, 0]
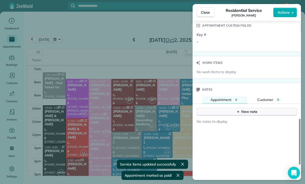
click at [237, 109] on icon "button" at bounding box center [239, 111] width 4 height 4
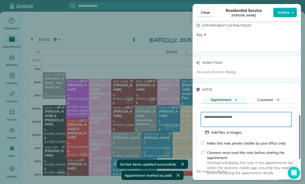
click at [216, 113] on textarea at bounding box center [246, 119] width 91 height 15
paste textarea "**********"
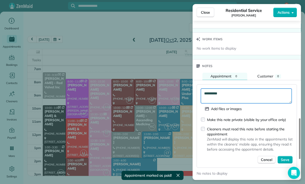
scroll to position [420, 0]
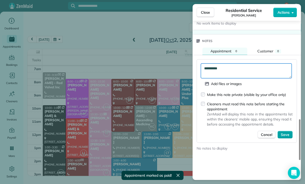
type textarea "**********"
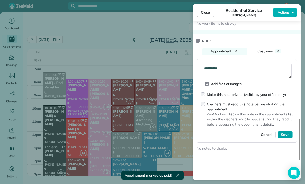
click at [286, 132] on span "Save" at bounding box center [285, 134] width 9 height 5
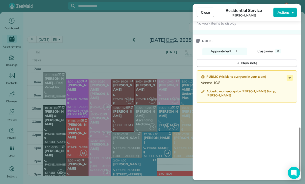
click at [119, 126] on div "Close Residential Service Suzie Miles Actions Status Confirmed Suzie Miles · Op…" at bounding box center [152, 92] width 305 height 184
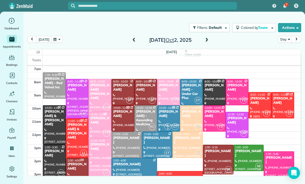
click at [57, 38] on button "button" at bounding box center [57, 39] width 12 height 7
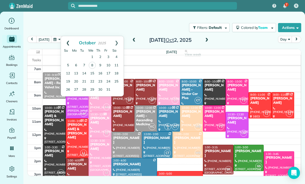
click at [69, 41] on link "Prev" at bounding box center [68, 42] width 14 height 13
click at [103, 82] on link "25" at bounding box center [100, 81] width 8 height 8
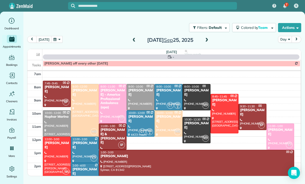
scroll to position [40, 0]
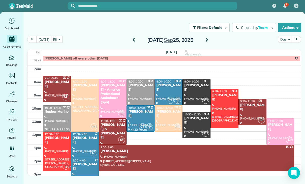
click at [275, 128] on div at bounding box center [281, 131] width 28 height 26
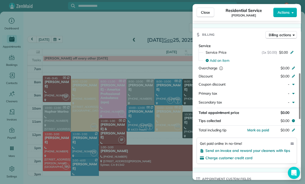
scroll to position [232, 0]
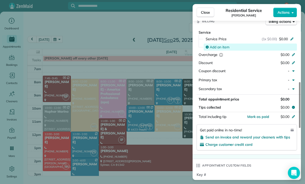
click at [221, 47] on span "Add an item" at bounding box center [220, 46] width 20 height 5
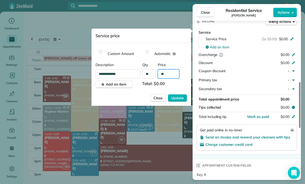
click at [170, 73] on input "**" at bounding box center [168, 73] width 21 height 9
type input "****"
click at [181, 96] on span "Update" at bounding box center [177, 97] width 13 height 5
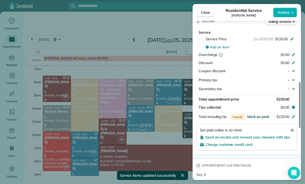
click at [255, 115] on span "Mark as paid" at bounding box center [259, 116] width 22 height 5
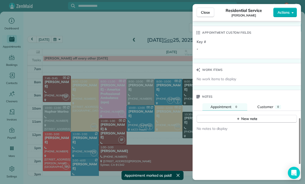
scroll to position [371, 0]
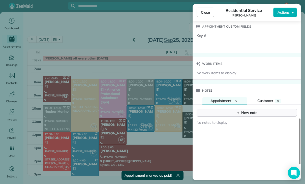
click at [241, 110] on div "New note" at bounding box center [247, 112] width 21 height 5
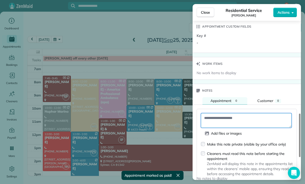
click at [222, 115] on textarea at bounding box center [246, 120] width 91 height 15
paste textarea "**********"
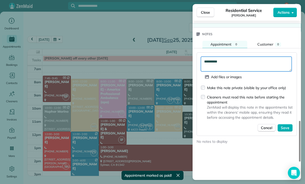
scroll to position [427, 0]
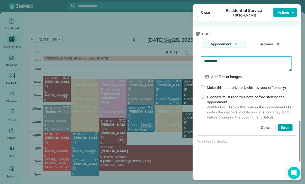
type textarea "**********"
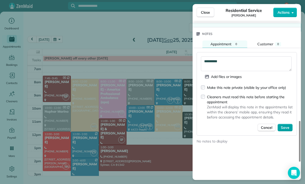
click at [285, 125] on span "Save" at bounding box center [285, 127] width 9 height 5
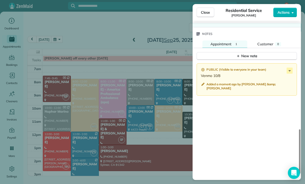
click at [139, 141] on div "Close Residential Service Connie Najah Actions Status Confirmed Connie Najah · …" at bounding box center [152, 92] width 305 height 184
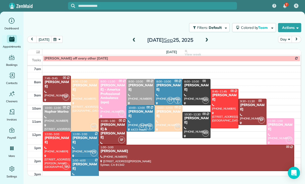
click at [61, 39] on button "button" at bounding box center [57, 39] width 12 height 7
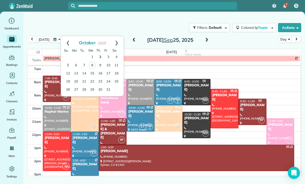
click at [100, 55] on link "2" at bounding box center [100, 57] width 8 height 8
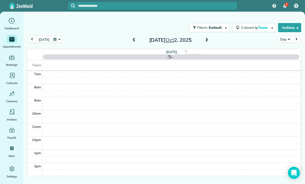
scroll to position [40, 0]
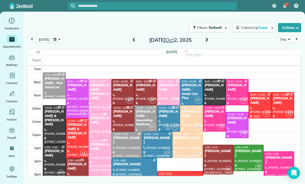
click at [183, 146] on div at bounding box center [188, 145] width 30 height 26
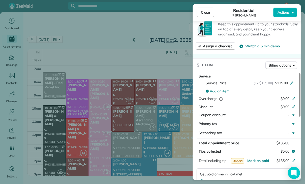
scroll to position [219, 0]
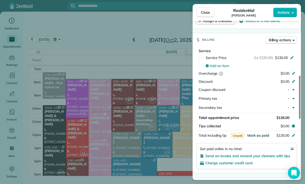
click at [256, 133] on span "Mark as paid" at bounding box center [259, 135] width 22 height 5
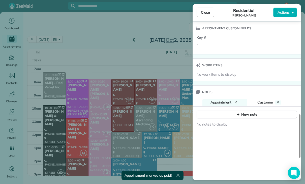
scroll to position [376, 0]
click at [245, 110] on button "New note" at bounding box center [247, 114] width 100 height 8
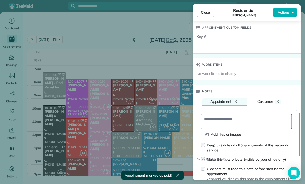
click at [224, 117] on textarea at bounding box center [246, 121] width 91 height 15
paste textarea "**********"
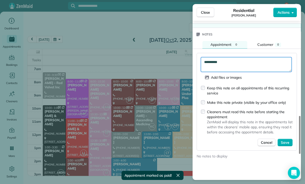
scroll to position [445, 0]
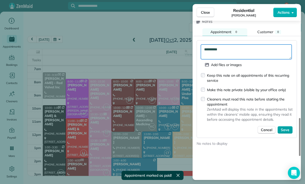
type textarea "**********"
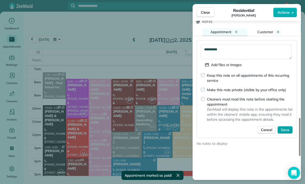
click at [282, 130] on button "Save" at bounding box center [285, 130] width 15 height 8
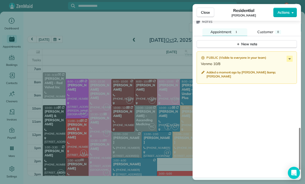
click at [118, 133] on div "Close Residential Leslee Brennan Actions Status Yet to Confirm Leslee Brennan ·…" at bounding box center [152, 92] width 305 height 184
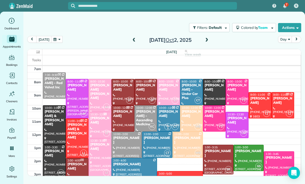
click at [56, 37] on button "button" at bounding box center [57, 39] width 12 height 7
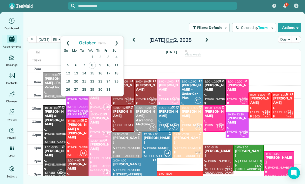
click at [69, 41] on link "Prev" at bounding box center [68, 42] width 14 height 13
click at [84, 81] on link "23" at bounding box center [84, 81] width 8 height 8
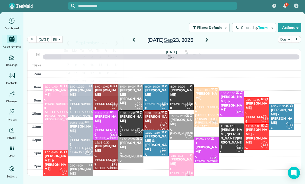
scroll to position [40, 0]
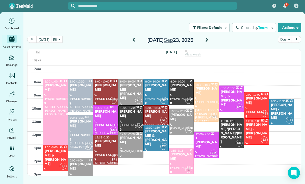
click at [105, 89] on div at bounding box center [105, 92] width 25 height 26
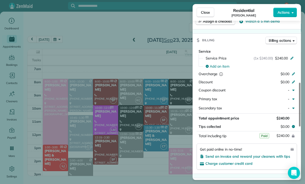
scroll to position [245, 0]
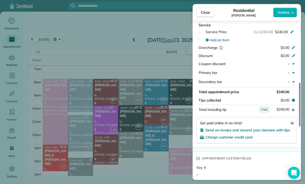
click at [138, 127] on div "Close Residential BJ Carretta Actions Status Confirmed BJ Carretta · Open profi…" at bounding box center [152, 92] width 305 height 184
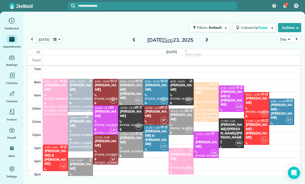
click at [58, 39] on button "button" at bounding box center [57, 39] width 12 height 7
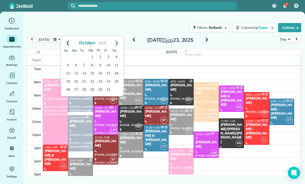
click at [67, 40] on link "Prev" at bounding box center [68, 42] width 14 height 13
click at [84, 90] on link "30" at bounding box center [84, 89] width 8 height 8
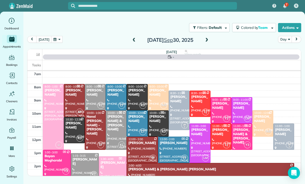
scroll to position [40, 0]
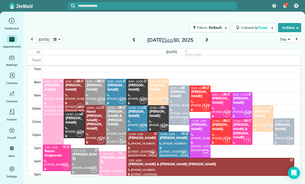
click at [139, 144] on div at bounding box center [142, 145] width 31 height 26
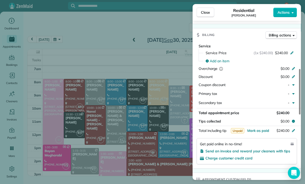
scroll to position [247, 0]
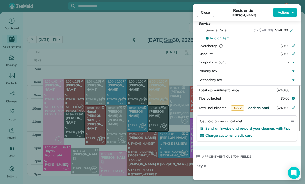
click at [256, 105] on span "Mark as paid" at bounding box center [259, 107] width 22 height 5
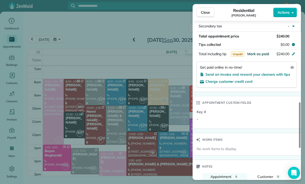
scroll to position [369, 0]
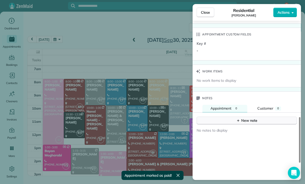
click at [239, 119] on icon "button" at bounding box center [239, 120] width 4 height 4
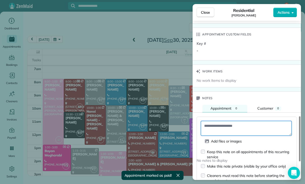
click at [221, 125] on textarea at bounding box center [246, 128] width 91 height 15
paste textarea "**********"
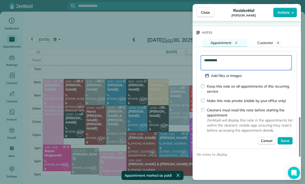
scroll to position [438, 0]
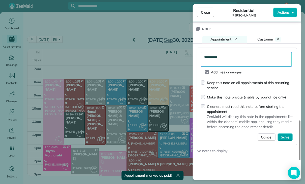
type textarea "**********"
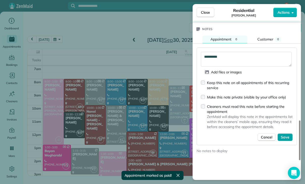
click at [287, 134] on span "Save" at bounding box center [285, 136] width 9 height 5
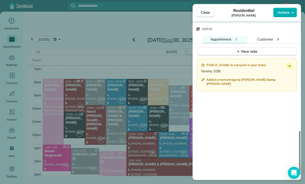
click at [78, 116] on div "Close Residential BJ Carretta Actions Status Confirmed BJ Carretta · Open profi…" at bounding box center [152, 92] width 305 height 184
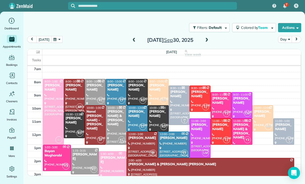
click at [131, 91] on div "Anne Stevenson" at bounding box center [137, 87] width 18 height 9
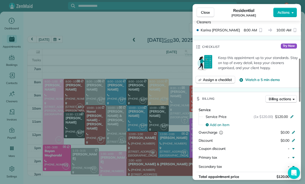
scroll to position [225, 0]
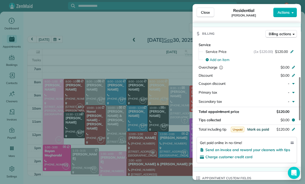
click at [253, 129] on span "Mark as paid" at bounding box center [259, 129] width 22 height 5
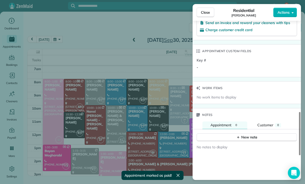
scroll to position [366, 0]
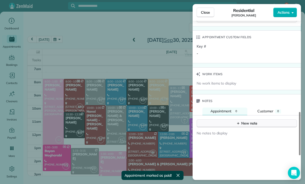
click at [241, 124] on button "New note" at bounding box center [247, 123] width 100 height 8
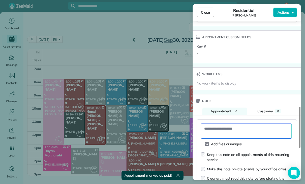
click at [218, 130] on textarea at bounding box center [246, 130] width 91 height 15
paste textarea "**********"
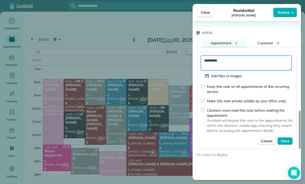
scroll to position [434, 0]
type textarea "**********"
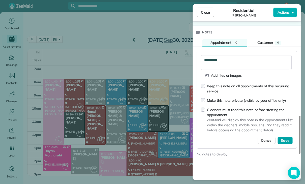
click at [282, 139] on span "Save" at bounding box center [285, 140] width 9 height 5
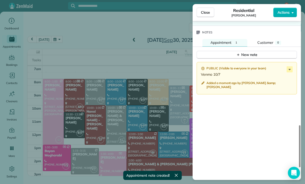
click at [114, 142] on div "Close Residential Anne Stevenson Actions Status Yet to Confirm Anne Stevenson ·…" at bounding box center [152, 92] width 305 height 184
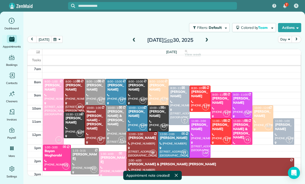
click at [57, 40] on button "button" at bounding box center [57, 39] width 12 height 7
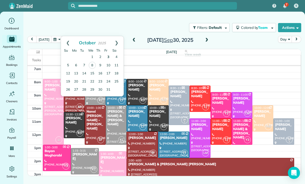
click at [107, 55] on link "3" at bounding box center [109, 57] width 8 height 8
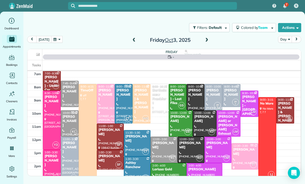
scroll to position [40, 0]
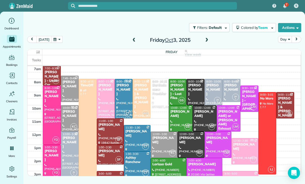
click at [192, 89] on div "Anne Stevenson" at bounding box center [195, 89] width 15 height 13
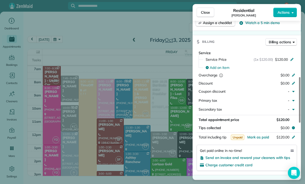
scroll to position [240, 0]
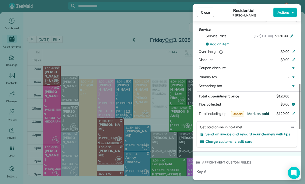
click at [255, 111] on span "Mark as paid" at bounding box center [259, 113] width 22 height 5
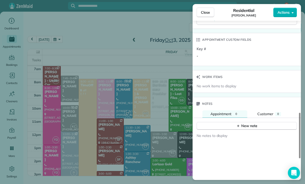
scroll to position [377, 0]
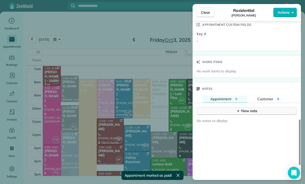
click at [243, 108] on div "New note" at bounding box center [247, 110] width 21 height 5
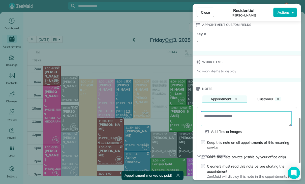
click at [216, 115] on textarea at bounding box center [246, 118] width 91 height 15
paste textarea "**********"
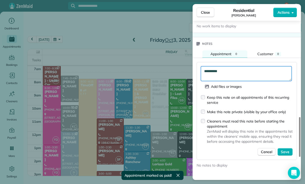
scroll to position [435, 0]
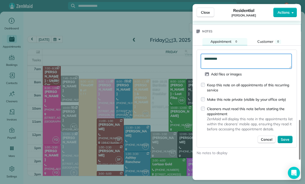
type textarea "**********"
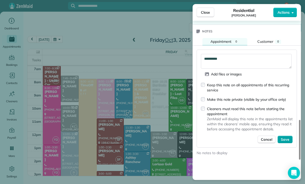
click at [284, 137] on span "Save" at bounding box center [285, 139] width 9 height 5
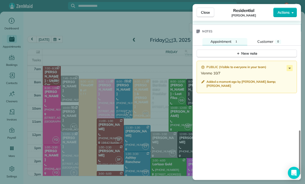
click at [98, 120] on div "Close Residential Anne Stevenson Actions Status Confirmed Anne Stevenson · Open…" at bounding box center [152, 92] width 305 height 184
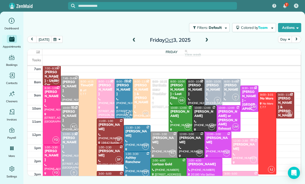
click at [58, 39] on button "button" at bounding box center [57, 39] width 12 height 7
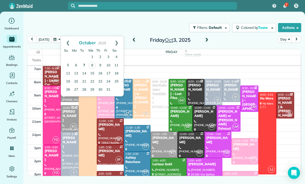
click at [86, 64] on link "7" at bounding box center [84, 65] width 8 height 8
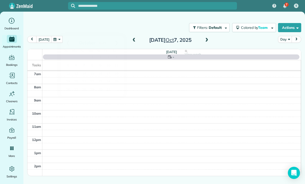
scroll to position [40, 0]
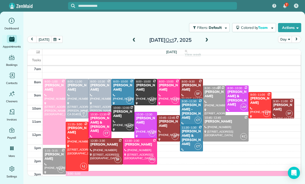
click at [119, 116] on div "Jackie Stryker" at bounding box center [123, 113] width 20 height 9
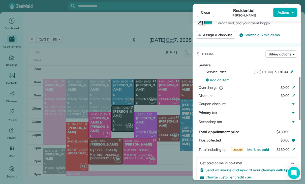
scroll to position [224, 0]
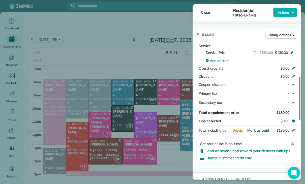
click at [253, 128] on span "Mark as paid" at bounding box center [259, 130] width 22 height 5
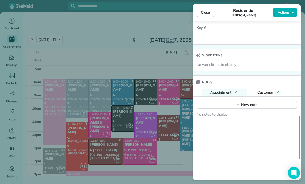
scroll to position [386, 0]
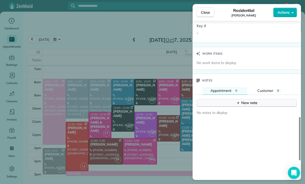
click at [245, 99] on button "New note" at bounding box center [247, 103] width 100 height 8
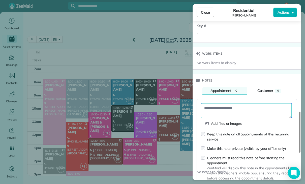
click at [221, 107] on textarea at bounding box center [246, 110] width 91 height 15
paste textarea "**********"
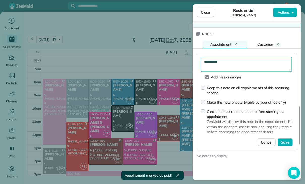
scroll to position [443, 0]
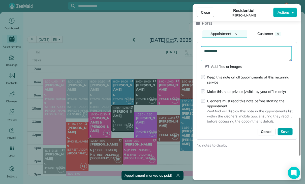
type textarea "**********"
click at [283, 129] on span "Save" at bounding box center [285, 131] width 9 height 5
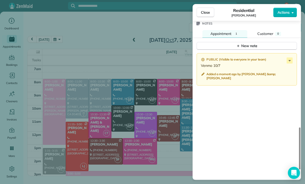
scroll to position [40, 0]
click at [135, 149] on div "Close Residential Jackie Stryker Actions Status Yet to Confirm Jackie Stryker ·…" at bounding box center [152, 92] width 305 height 184
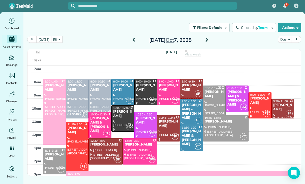
click at [99, 120] on div "[PERSON_NAME] & [PERSON_NAME]" at bounding box center [100, 124] width 20 height 17
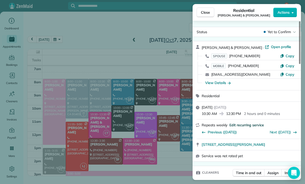
click at [245, 123] on span "Edit recurring service" at bounding box center [247, 124] width 34 height 5
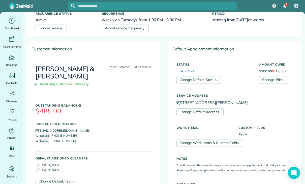
scroll to position [32, 0]
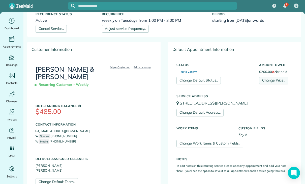
click at [279, 79] on link "Change Price.." at bounding box center [273, 80] width 29 height 8
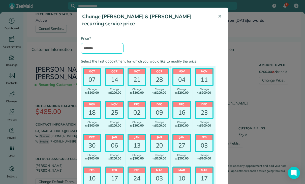
click at [110, 49] on input "*******" at bounding box center [102, 48] width 43 height 11
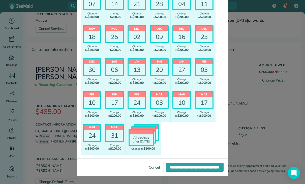
scroll to position [75, 0]
type input "****"
click at [172, 166] on input "**********" at bounding box center [195, 166] width 58 height 9
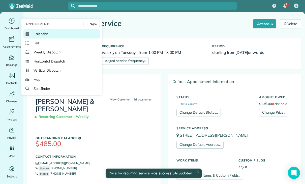
click at [44, 38] on link "Calendar" at bounding box center [61, 33] width 77 height 9
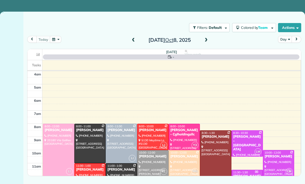
scroll to position [40, 0]
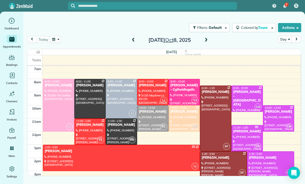
click at [129, 39] on div "[DATE] Day [DATE]" at bounding box center [164, 41] width 274 height 10
click at [131, 42] on span at bounding box center [134, 40] width 6 height 5
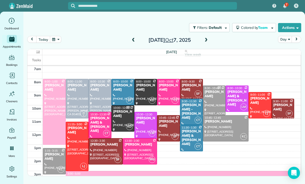
click at [133, 151] on div at bounding box center [140, 151] width 34 height 26
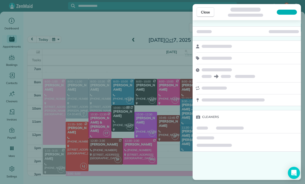
click at [100, 121] on div "Close Cleaners" at bounding box center [152, 92] width 305 height 184
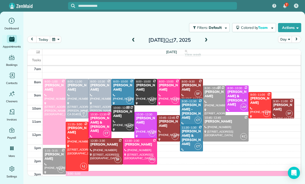
click at [100, 120] on div "[PERSON_NAME] & [PERSON_NAME]" at bounding box center [100, 124] width 20 height 17
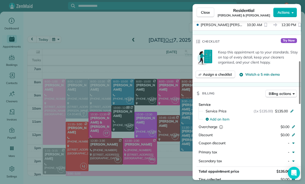
scroll to position [261, 0]
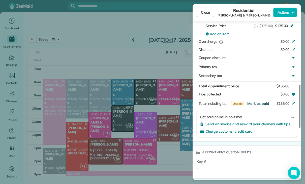
click at [261, 101] on span "Mark as paid" at bounding box center [259, 103] width 22 height 5
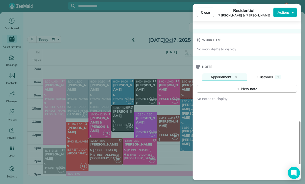
scroll to position [410, 0]
click at [243, 86] on div "New note" at bounding box center [247, 88] width 21 height 5
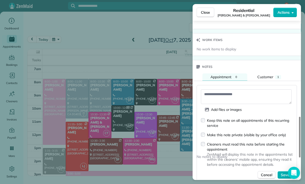
click at [217, 93] on textarea at bounding box center [246, 96] width 91 height 15
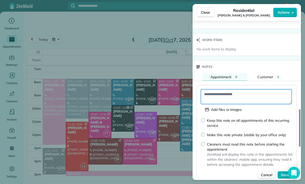
paste textarea "**********"
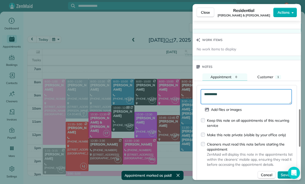
type textarea "**********"
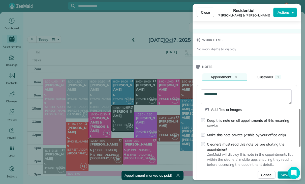
click at [283, 172] on span "Save" at bounding box center [285, 174] width 9 height 5
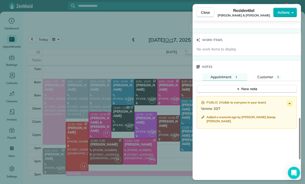
click at [135, 149] on div "Close Residential Daniel & Kathy Mellitz Actions Status Yet to Confirm Daniel &…" at bounding box center [152, 92] width 305 height 184
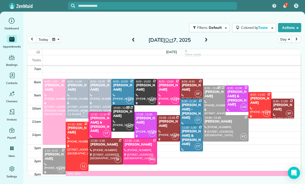
click at [55, 41] on button "button" at bounding box center [56, 39] width 12 height 7
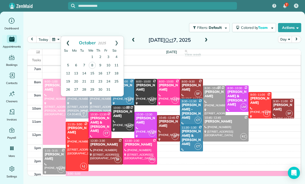
click at [68, 43] on link "Prev" at bounding box center [68, 42] width 14 height 13
click at [118, 82] on link "27" at bounding box center [117, 81] width 8 height 8
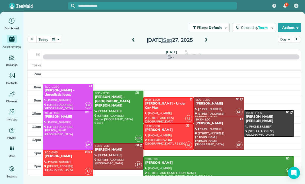
scroll to position [40, 0]
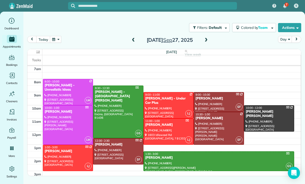
click at [214, 127] on div at bounding box center [219, 128] width 50 height 32
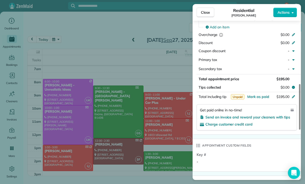
scroll to position [276, 0]
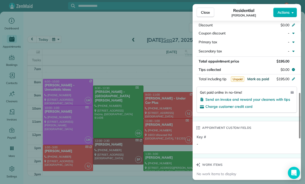
click at [261, 78] on span "Mark as paid" at bounding box center [259, 78] width 22 height 5
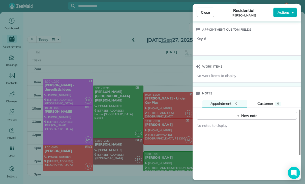
scroll to position [378, 0]
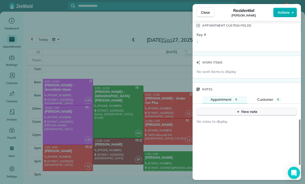
click at [243, 109] on div "New note" at bounding box center [247, 111] width 21 height 5
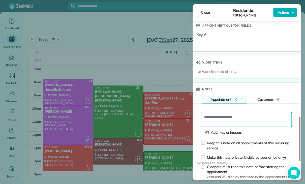
click at [216, 116] on textarea at bounding box center [246, 119] width 91 height 15
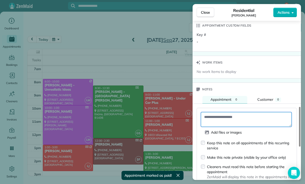
paste textarea "**********"
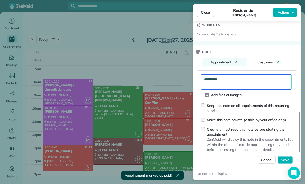
scroll to position [431, 0]
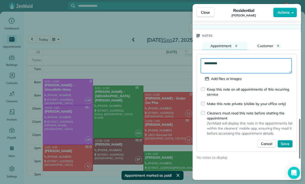
type textarea "**********"
click at [287, 142] on span "Save" at bounding box center [285, 143] width 9 height 5
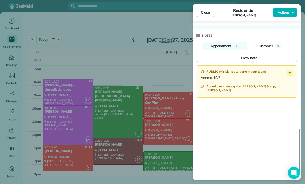
click at [110, 129] on div "Close Residential Kendal Horowitz Actions Status Confirmed Kendal Horowitz · Op…" at bounding box center [152, 92] width 305 height 184
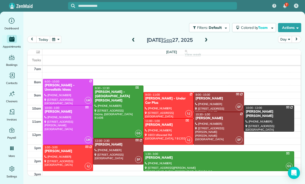
click at [58, 40] on button "button" at bounding box center [56, 39] width 12 height 7
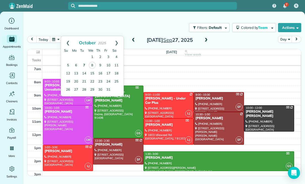
click at [86, 65] on link "7" at bounding box center [84, 65] width 8 height 8
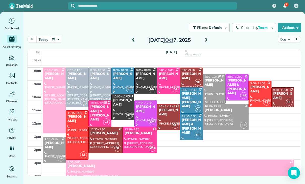
scroll to position [55, 0]
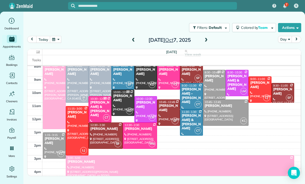
click at [166, 75] on div "Rylie Barlowe" at bounding box center [169, 71] width 20 height 9
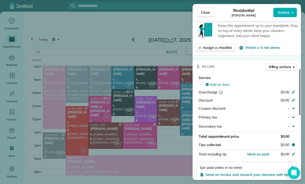
scroll to position [206, 0]
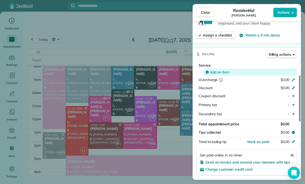
click at [218, 68] on div "Add an item" at bounding box center [250, 71] width 93 height 7
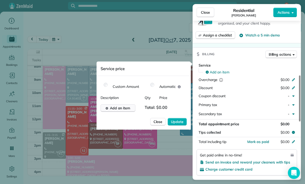
click at [122, 107] on span "Add an item" at bounding box center [120, 107] width 20 height 5
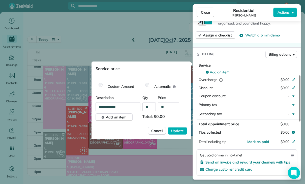
click at [172, 107] on input "**" at bounding box center [168, 106] width 21 height 9
type input "****"
click at [177, 133] on span "Update" at bounding box center [177, 130] width 13 height 5
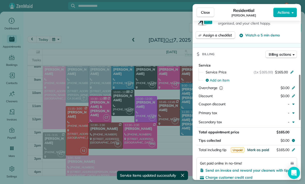
click at [259, 147] on span "Mark as paid" at bounding box center [259, 149] width 22 height 5
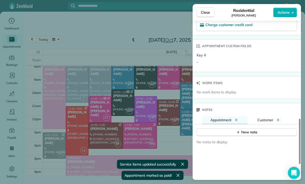
scroll to position [382, 0]
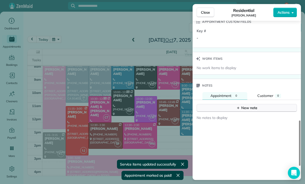
click at [246, 105] on div "New note" at bounding box center [247, 107] width 21 height 5
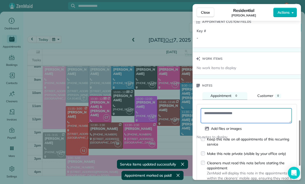
click at [218, 112] on textarea at bounding box center [246, 115] width 91 height 15
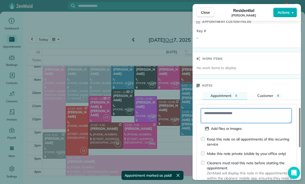
paste textarea "**********"
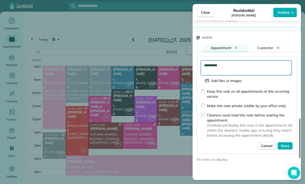
scroll to position [433, 0]
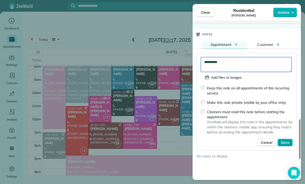
type textarea "**********"
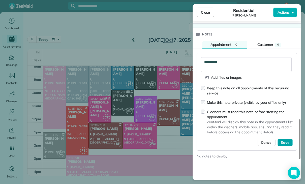
click at [289, 141] on span "Save" at bounding box center [285, 142] width 9 height 5
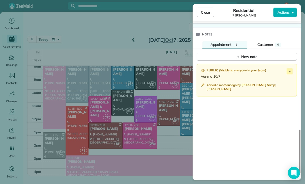
click at [164, 161] on div "Close Residential Rylie Barlowe Actions Status Confirmed Rylie Barlowe · Open p…" at bounding box center [152, 92] width 305 height 184
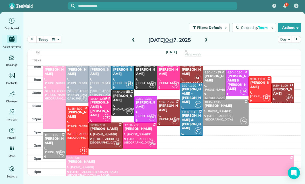
click at [279, 92] on div "Ruslan Magidov" at bounding box center [283, 91] width 20 height 9
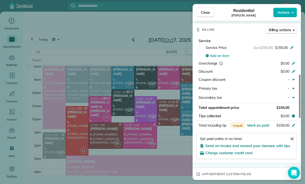
scroll to position [256, 0]
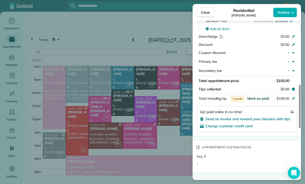
click at [257, 96] on span "Mark as paid" at bounding box center [259, 98] width 22 height 5
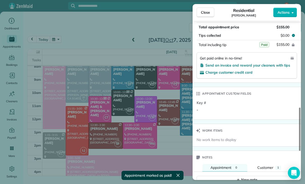
scroll to position [385, 0]
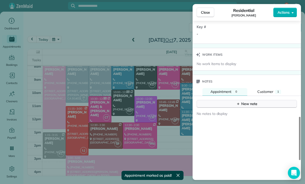
click at [243, 102] on div "New note" at bounding box center [247, 103] width 21 height 5
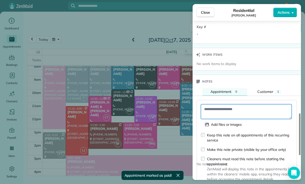
click at [226, 108] on textarea at bounding box center [246, 111] width 91 height 15
paste textarea "**********"
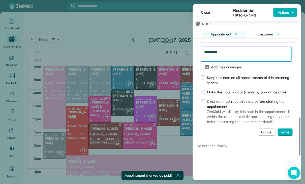
scroll to position [448, 0]
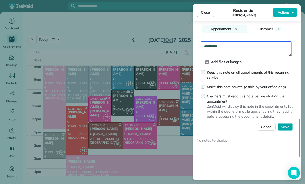
type textarea "**********"
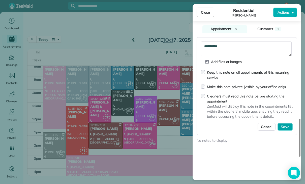
click at [286, 125] on span "Save" at bounding box center [285, 126] width 9 height 5
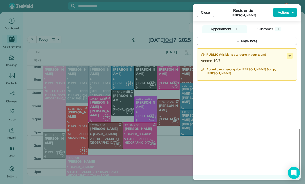
click at [138, 171] on div "Close Residential Ruslan Magidov Actions Status Yet to Confirm Ruslan Magidov ·…" at bounding box center [152, 92] width 305 height 184
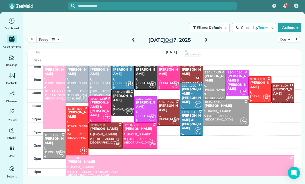
click at [52, 41] on button "button" at bounding box center [56, 39] width 12 height 7
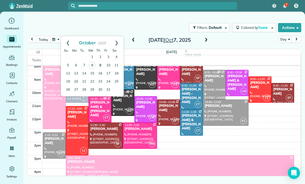
click at [101, 66] on link "9" at bounding box center [100, 65] width 8 height 8
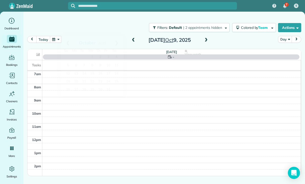
scroll to position [40, 0]
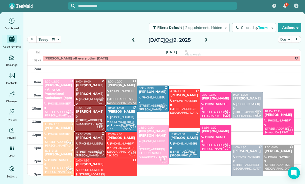
click at [151, 146] on div at bounding box center [153, 144] width 31 height 39
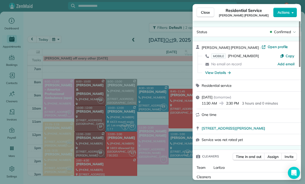
click at [147, 111] on div "Close Residential Service Seema Kamal Stewart Actions Status Confirmed Seema Ka…" at bounding box center [152, 92] width 305 height 184
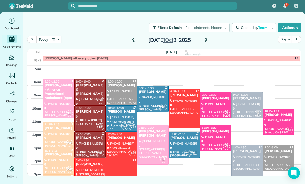
click at [56, 41] on button "button" at bounding box center [56, 39] width 12 height 7
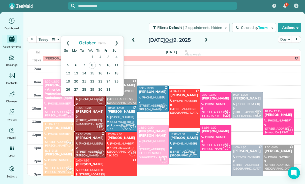
click at [100, 56] on link "2" at bounding box center [100, 57] width 8 height 8
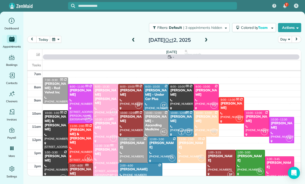
scroll to position [40, 0]
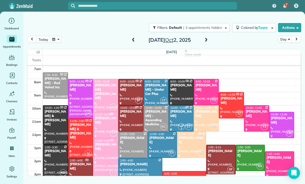
click at [103, 92] on div "Seema Kamal Stewart" at bounding box center [106, 91] width 22 height 17
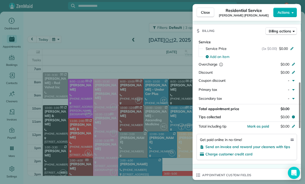
scroll to position [233, 0]
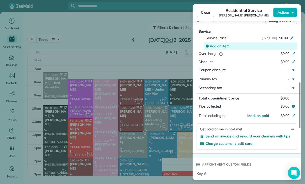
click at [223, 45] on span "Add an item" at bounding box center [220, 45] width 20 height 5
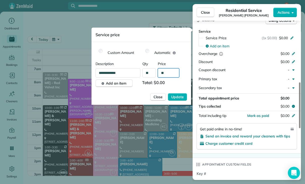
click at [171, 73] on input "**" at bounding box center [168, 72] width 21 height 9
type input "****"
click at [176, 98] on span "Update" at bounding box center [177, 96] width 13 height 5
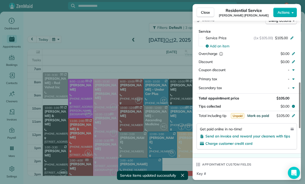
click at [258, 114] on span "Mark as paid" at bounding box center [259, 115] width 22 height 5
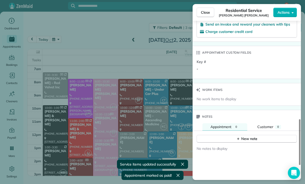
scroll to position [405, 0]
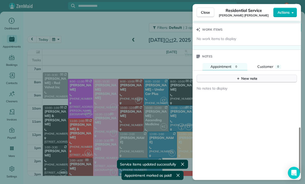
click at [245, 76] on div "New note" at bounding box center [247, 78] width 21 height 5
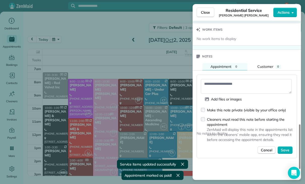
click at [224, 81] on textarea at bounding box center [246, 86] width 91 height 15
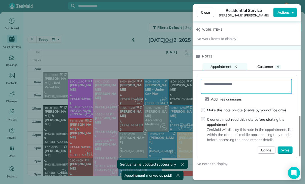
paste textarea "**********"
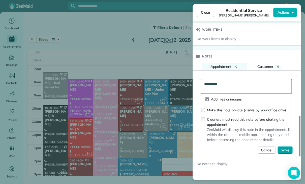
type textarea "**********"
click at [286, 147] on span "Save" at bounding box center [285, 149] width 9 height 5
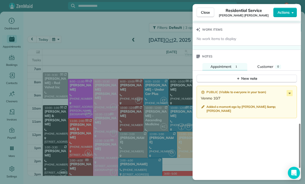
click at [150, 130] on div "Close Residential Service Seema Kamal Stewart Actions Status Confirmed Seema Ka…" at bounding box center [152, 92] width 305 height 184
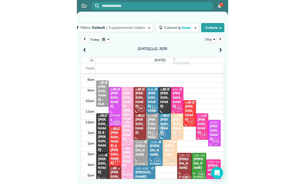
scroll to position [40, 0]
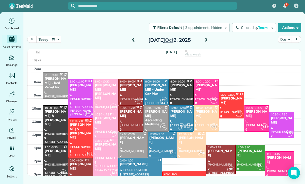
click at [56, 39] on button "button" at bounding box center [56, 39] width 12 height 7
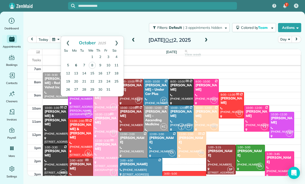
click at [76, 64] on link "6" at bounding box center [76, 65] width 8 height 8
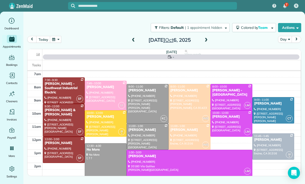
click at [207, 37] on span at bounding box center [207, 40] width 6 height 8
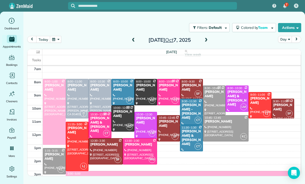
click at [59, 43] on button "button" at bounding box center [56, 39] width 12 height 7
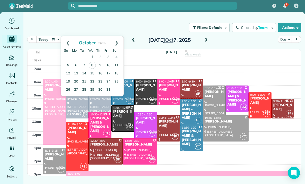
click at [68, 63] on link "5" at bounding box center [68, 65] width 8 height 8
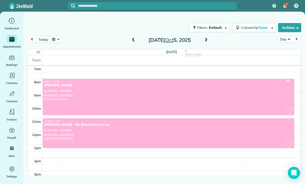
click at [181, 132] on div at bounding box center [168, 132] width 251 height 29
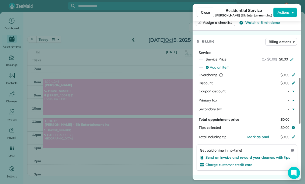
scroll to position [209, 0]
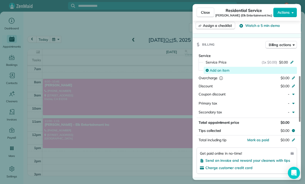
click at [220, 69] on span "Add an item" at bounding box center [220, 70] width 20 height 5
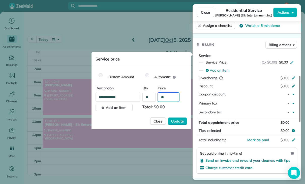
click at [169, 95] on input "**" at bounding box center [168, 96] width 21 height 9
type input "****"
click at [176, 121] on span "Update" at bounding box center [177, 120] width 13 height 5
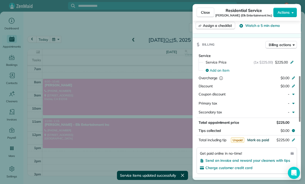
click at [260, 139] on span "Mark as paid" at bounding box center [259, 139] width 22 height 5
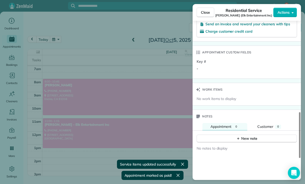
scroll to position [350, 0]
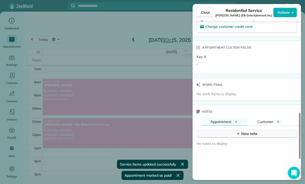
click at [241, 132] on div "New note" at bounding box center [247, 133] width 21 height 5
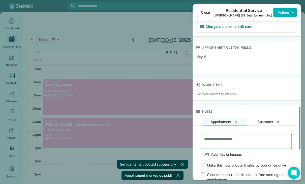
click at [215, 138] on textarea at bounding box center [246, 141] width 91 height 15
paste textarea "**********"
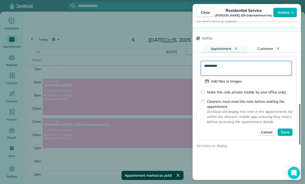
scroll to position [437, 0]
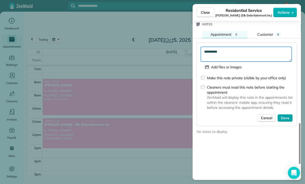
type textarea "**********"
click at [285, 117] on span "Save" at bounding box center [285, 117] width 9 height 5
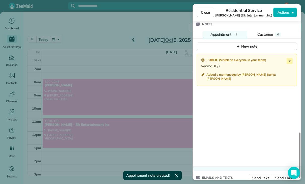
scroll to position [430, 0]
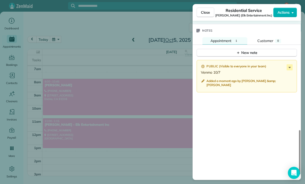
click at [145, 150] on div "Close Residential Service Evan Katz (Elk Entertainment Inc) Actions Status Conf…" at bounding box center [152, 92] width 305 height 184
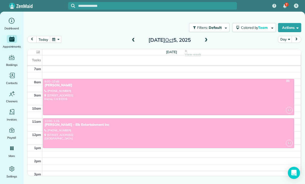
click at [57, 39] on button "button" at bounding box center [56, 39] width 12 height 7
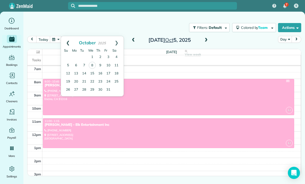
click at [67, 43] on link "Prev" at bounding box center [68, 42] width 14 height 13
click at [85, 88] on link "30" at bounding box center [84, 89] width 8 height 8
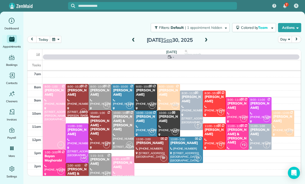
scroll to position [40, 0]
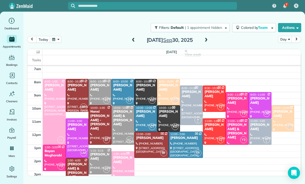
click at [116, 91] on div at bounding box center [123, 92] width 22 height 26
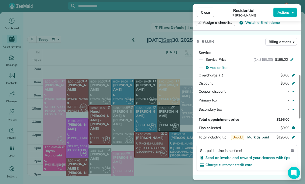
click at [257, 135] on span "Mark as paid" at bounding box center [259, 137] width 22 height 5
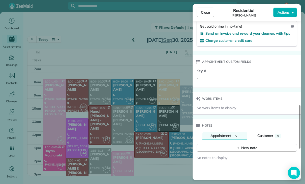
scroll to position [366, 0]
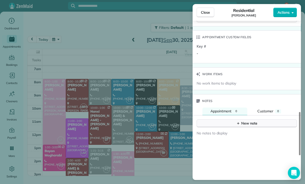
click at [250, 121] on div "New note" at bounding box center [247, 122] width 21 height 5
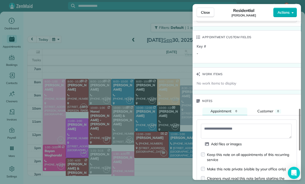
click at [224, 128] on textarea at bounding box center [246, 130] width 91 height 15
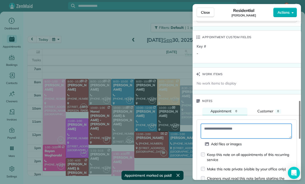
paste textarea "**********"
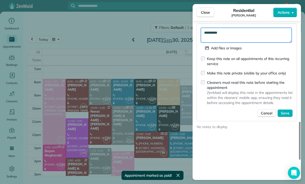
scroll to position [465, 0]
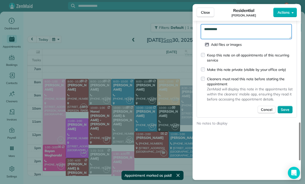
type textarea "**********"
click at [286, 106] on button "Save" at bounding box center [285, 110] width 15 height 8
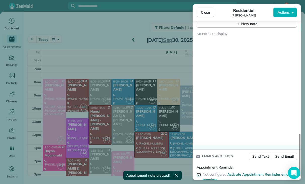
scroll to position [463, 0]
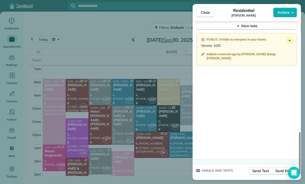
click at [114, 132] on div "Close Residential Sarah Sonnier Actions Status Yet to Confirm Sarah Sonnier · O…" at bounding box center [152, 92] width 305 height 184
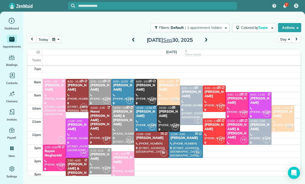
click at [59, 38] on button "button" at bounding box center [56, 39] width 12 height 7
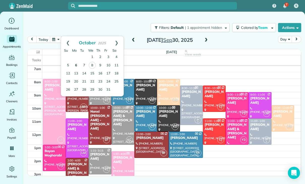
click at [75, 63] on link "6" at bounding box center [76, 65] width 8 height 8
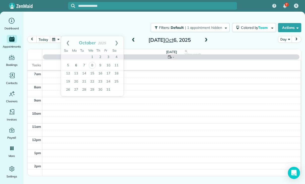
scroll to position [40, 0]
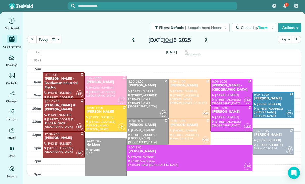
click at [232, 121] on div at bounding box center [231, 118] width 41 height 26
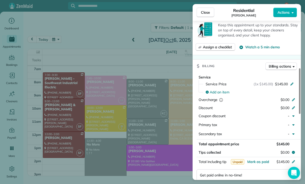
scroll to position [219, 0]
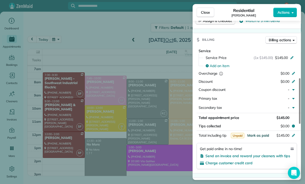
click at [257, 134] on span "Mark as paid" at bounding box center [259, 135] width 22 height 5
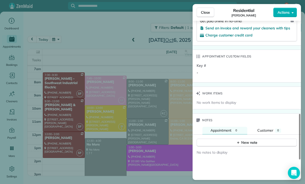
scroll to position [368, 0]
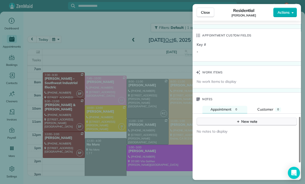
click at [243, 117] on button "New note" at bounding box center [247, 121] width 100 height 8
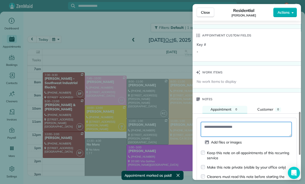
click at [226, 127] on textarea at bounding box center [246, 129] width 91 height 15
paste textarea "**********"
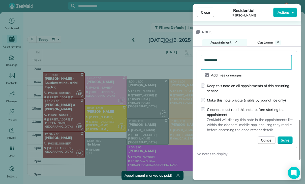
scroll to position [435, 0]
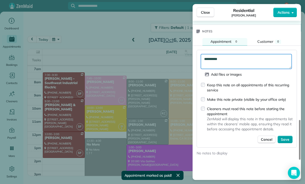
type textarea "**********"
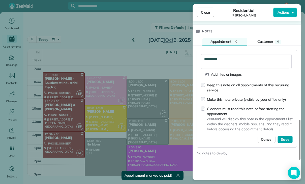
click at [288, 139] on button "Save" at bounding box center [285, 139] width 15 height 8
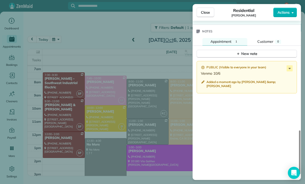
click at [127, 144] on div "Close Residential Carlee Malemute Actions Status Confirmed Carlee Malemute · Op…" at bounding box center [152, 92] width 305 height 184
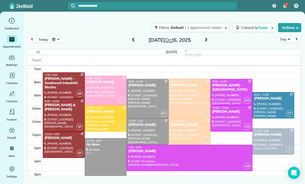
click at [56, 41] on button "button" at bounding box center [56, 39] width 12 height 7
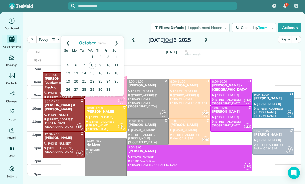
click at [66, 39] on link "Prev" at bounding box center [68, 42] width 14 height 13
click at [86, 79] on link "23" at bounding box center [84, 81] width 8 height 8
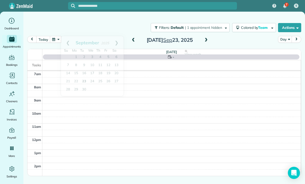
scroll to position [40, 0]
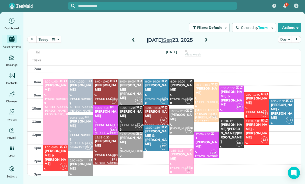
click at [207, 36] on span at bounding box center [207, 40] width 6 height 8
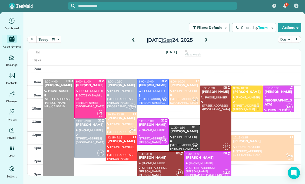
click at [237, 98] on div at bounding box center [247, 99] width 31 height 26
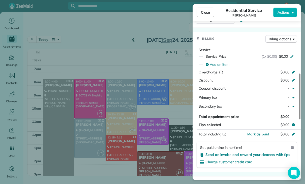
scroll to position [236, 0]
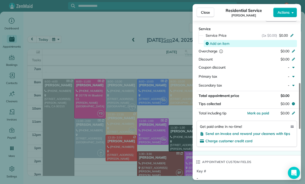
click at [219, 41] on span "Add an item" at bounding box center [220, 43] width 20 height 5
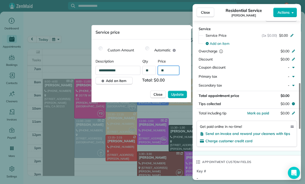
click at [170, 69] on input "**" at bounding box center [168, 70] width 21 height 9
type input "****"
click at [180, 94] on span "Update" at bounding box center [177, 94] width 13 height 5
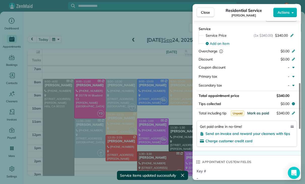
click at [255, 113] on button "Mark as paid" at bounding box center [259, 112] width 22 height 5
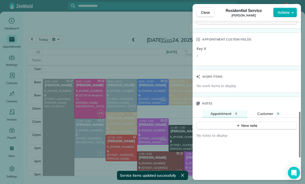
scroll to position [383, 0]
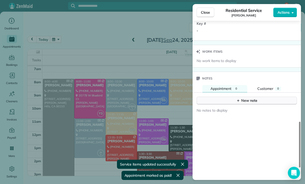
click at [245, 99] on div "New note" at bounding box center [247, 100] width 21 height 5
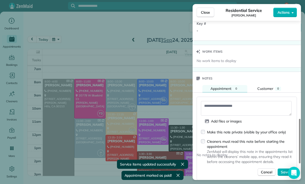
click at [220, 105] on textarea at bounding box center [246, 108] width 91 height 15
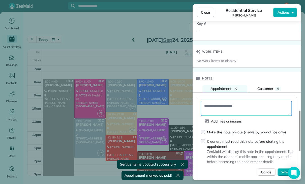
paste textarea "**********"
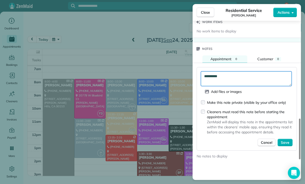
scroll to position [419, 0]
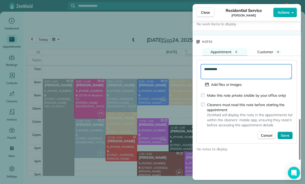
type textarea "**********"
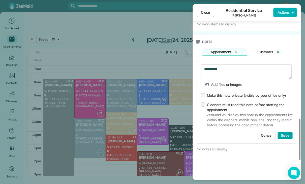
click at [287, 133] on span "Save" at bounding box center [285, 135] width 9 height 5
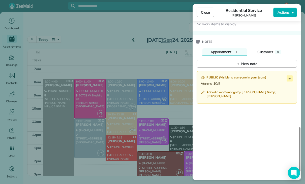
click at [121, 151] on div "Close Residential Service Steven Benson Actions Status Confirmed Steven Benson …" at bounding box center [152, 92] width 305 height 184
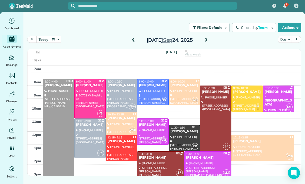
click at [56, 42] on button "button" at bounding box center [56, 39] width 12 height 7
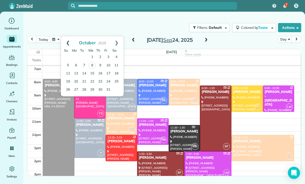
click at [68, 39] on link "Prev" at bounding box center [68, 42] width 14 height 13
click at [109, 81] on link "26" at bounding box center [109, 81] width 8 height 8
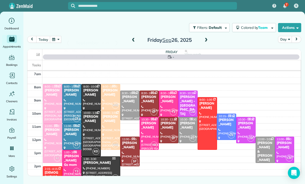
scroll to position [40, 0]
click at [168, 128] on div "Lisa Malm" at bounding box center [169, 125] width 16 height 9
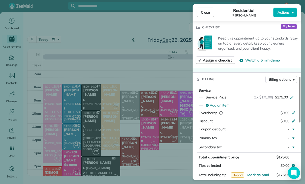
scroll to position [243, 0]
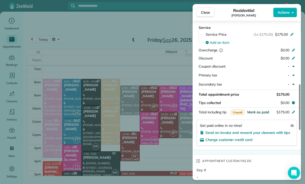
click at [256, 110] on span "Mark as paid" at bounding box center [259, 112] width 22 height 5
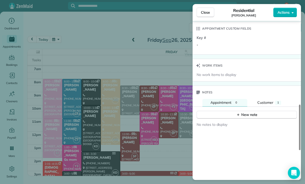
scroll to position [375, 0]
click at [241, 112] on div "New note" at bounding box center [247, 114] width 21 height 5
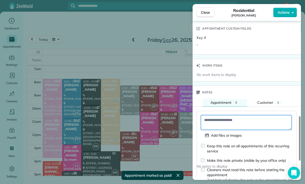
click at [221, 118] on textarea at bounding box center [246, 122] width 91 height 15
paste textarea "**********"
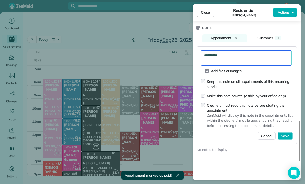
scroll to position [442, 0]
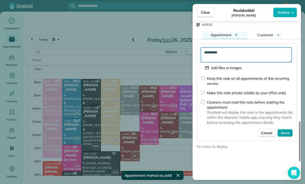
type textarea "**********"
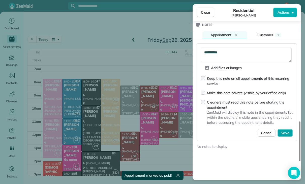
click at [283, 132] on span "Save" at bounding box center [285, 132] width 9 height 5
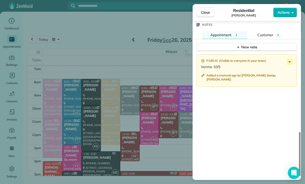
click at [153, 148] on div "Close Residential Lisa Malm Actions Status Confirmed Lisa Malm · Open profile H…" at bounding box center [152, 92] width 305 height 184
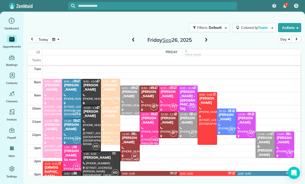
click at [60, 40] on button "button" at bounding box center [56, 39] width 12 height 7
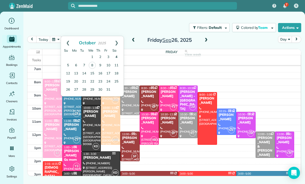
click at [118, 56] on link "4" at bounding box center [117, 57] width 8 height 8
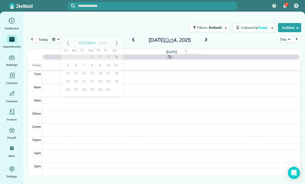
scroll to position [40, 0]
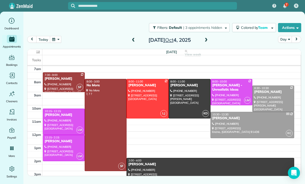
click at [131, 39] on span at bounding box center [134, 40] width 6 height 5
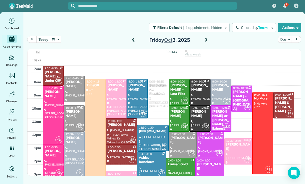
click at [57, 38] on button "button" at bounding box center [56, 39] width 12 height 7
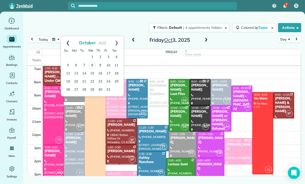
click at [64, 42] on link "Prev" at bounding box center [68, 42] width 14 height 13
click at [93, 77] on link "24" at bounding box center [92, 81] width 8 height 8
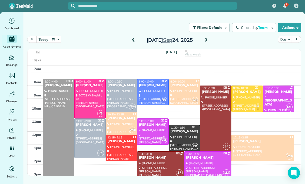
click at [121, 93] on div at bounding box center [121, 95] width 31 height 32
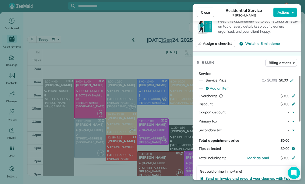
scroll to position [212, 0]
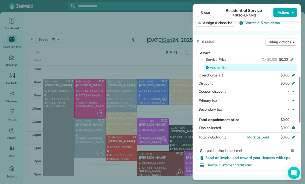
click at [216, 65] on span "Add an item" at bounding box center [220, 67] width 20 height 5
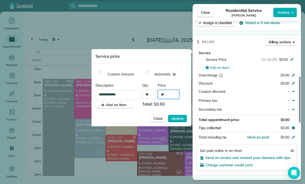
click at [171, 96] on input "**" at bounding box center [168, 94] width 21 height 9
type input "****"
click at [180, 121] on button "Update" at bounding box center [177, 118] width 19 height 8
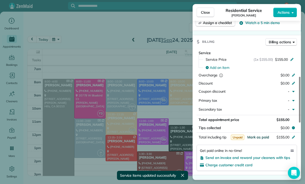
click at [256, 135] on span "Mark as paid" at bounding box center [259, 137] width 22 height 5
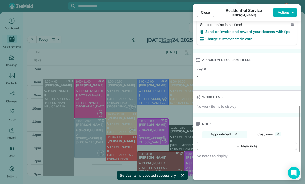
scroll to position [347, 0]
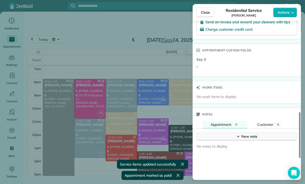
click at [218, 137] on button "New note" at bounding box center [247, 136] width 100 height 8
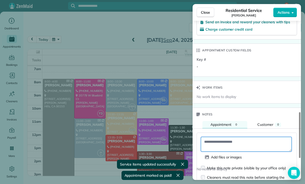
click at [227, 137] on textarea at bounding box center [246, 144] width 91 height 15
click at [216, 143] on textarea at bounding box center [246, 144] width 91 height 15
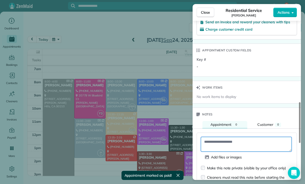
paste textarea "**********"
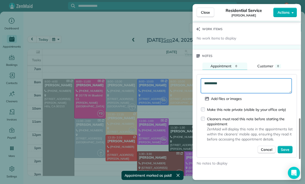
scroll to position [433, 0]
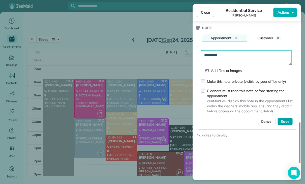
type textarea "**********"
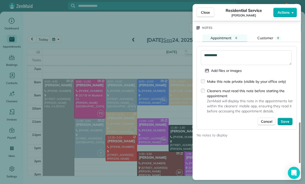
click at [285, 120] on span "Save" at bounding box center [285, 121] width 9 height 5
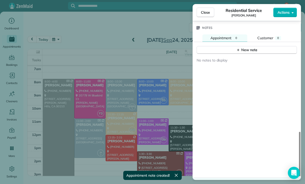
scroll to position [430, 0]
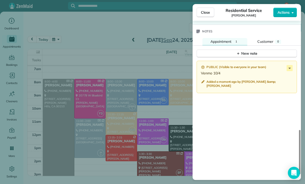
click at [95, 150] on div "Close Residential Service Michael Learner Actions Status Confirmed Michael Lear…" at bounding box center [152, 92] width 305 height 184
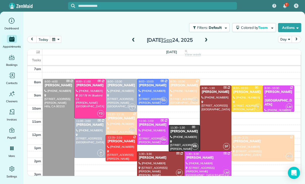
click at [56, 41] on button "button" at bounding box center [56, 39] width 12 height 7
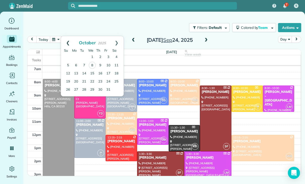
click at [69, 41] on link "Prev" at bounding box center [68, 42] width 14 height 13
click at [84, 82] on link "23" at bounding box center [84, 81] width 8 height 8
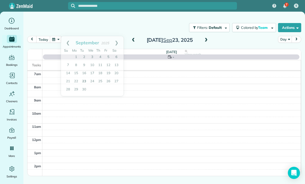
scroll to position [40, 0]
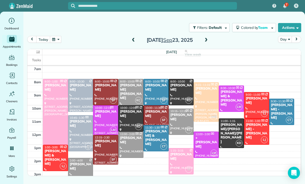
click at [185, 91] on div "Anne Stevenson" at bounding box center [181, 87] width 22 height 9
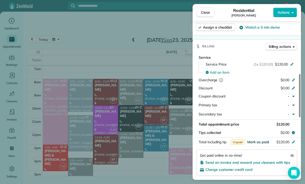
click at [258, 141] on span "Mark as paid" at bounding box center [259, 141] width 22 height 5
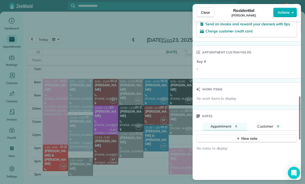
scroll to position [379, 0]
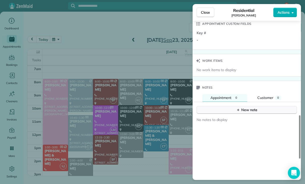
click at [247, 107] on div "New note" at bounding box center [247, 109] width 21 height 5
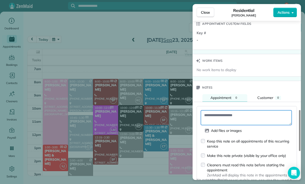
click at [227, 113] on textarea at bounding box center [246, 117] width 91 height 15
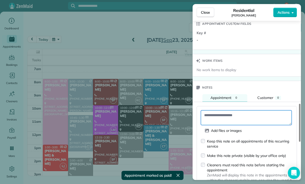
paste textarea "**********"
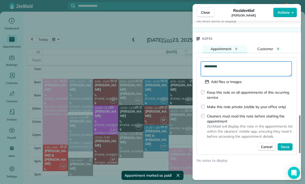
scroll to position [435, 0]
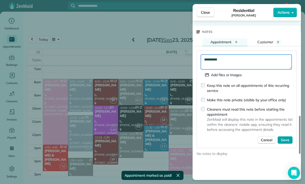
type textarea "**********"
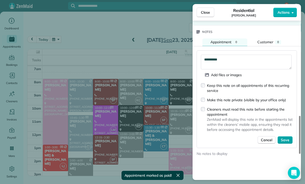
click at [288, 138] on span "Save" at bounding box center [285, 139] width 9 height 5
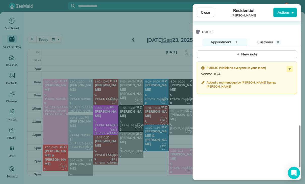
click at [78, 37] on div "Close Residential Anne Stevenson Actions Status Yet to Confirm Anne Stevenson ·…" at bounding box center [152, 92] width 305 height 184
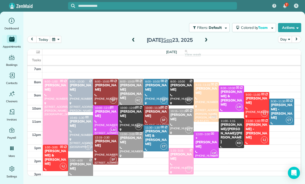
click at [57, 40] on button "button" at bounding box center [56, 39] width 12 height 7
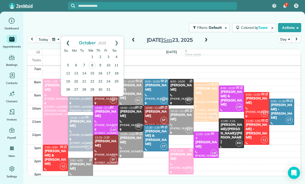
click at [68, 41] on link "Prev" at bounding box center [68, 42] width 14 height 13
click at [110, 79] on link "26" at bounding box center [109, 81] width 8 height 8
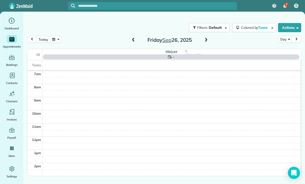
scroll to position [40, 0]
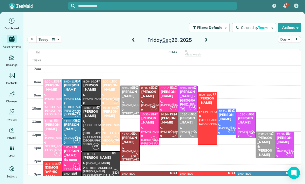
click at [88, 92] on div "Anne Stevenson" at bounding box center [91, 87] width 16 height 9
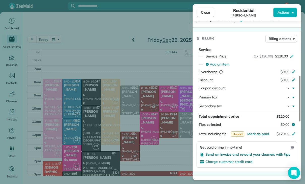
scroll to position [229, 0]
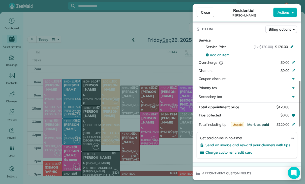
click at [259, 123] on span "Mark as paid" at bounding box center [259, 124] width 22 height 5
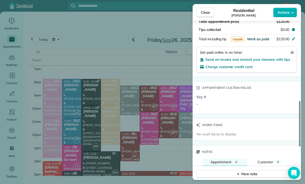
scroll to position [371, 0]
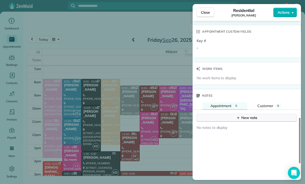
click at [244, 117] on div "New note" at bounding box center [247, 117] width 21 height 5
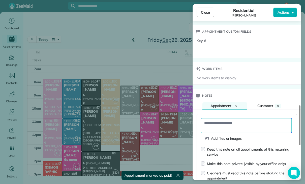
click at [226, 123] on textarea at bounding box center [246, 125] width 91 height 15
paste textarea "**********"
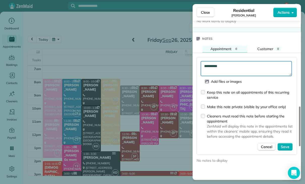
scroll to position [434, 0]
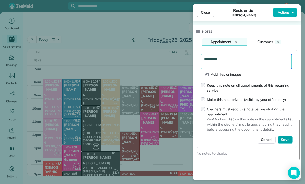
type textarea "**********"
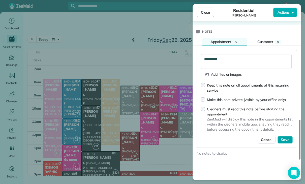
click at [285, 138] on span "Save" at bounding box center [285, 139] width 9 height 5
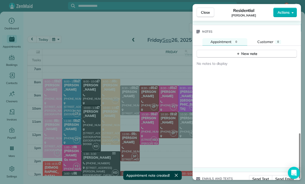
scroll to position [433, 0]
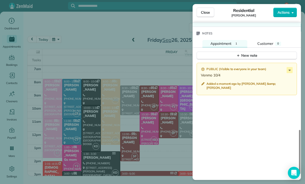
click at [119, 148] on div "Close Residential Anne Stevenson Actions Status Confirmed Anne Stevenson · Open…" at bounding box center [152, 92] width 305 height 184
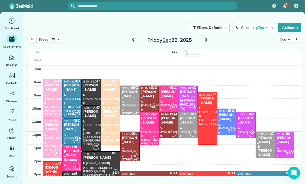
click at [55, 38] on button "button" at bounding box center [56, 39] width 12 height 7
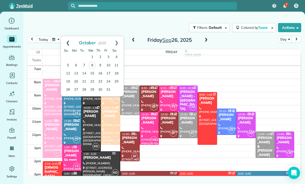
click at [68, 39] on link "Prev" at bounding box center [68, 42] width 14 height 13
click at [76, 81] on link "22" at bounding box center [76, 81] width 8 height 8
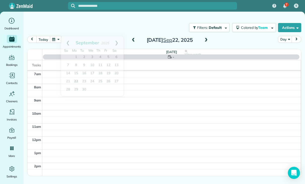
scroll to position [40, 0]
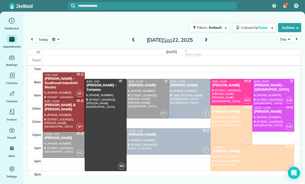
click at [148, 104] on div at bounding box center [147, 98] width 41 height 39
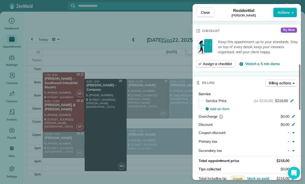
scroll to position [242, 0]
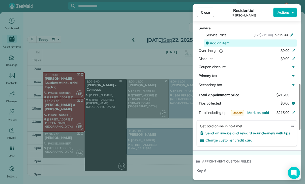
click at [224, 40] on span "Add an item" at bounding box center [220, 42] width 20 height 5
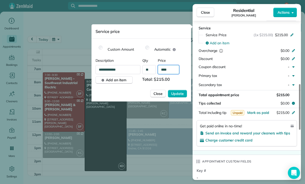
click at [173, 71] on input "****" at bounding box center [168, 69] width 21 height 9
type input "**"
type input "****"
click at [178, 93] on span "Update" at bounding box center [177, 93] width 13 height 5
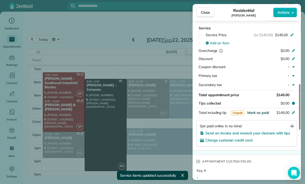
click at [256, 111] on span "Mark as paid" at bounding box center [259, 112] width 22 height 5
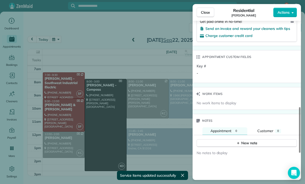
scroll to position [373, 0]
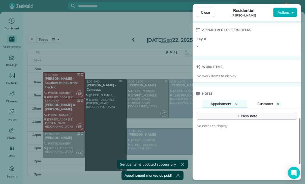
click at [241, 116] on div "New note" at bounding box center [247, 115] width 21 height 5
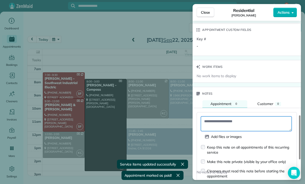
click at [217, 120] on textarea at bounding box center [246, 123] width 91 height 15
paste textarea "**********"
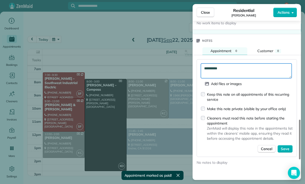
scroll to position [434, 0]
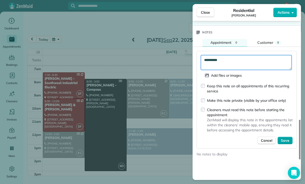
type textarea "**********"
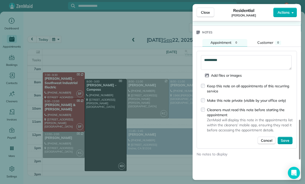
click at [286, 140] on span "Save" at bounding box center [285, 140] width 9 height 5
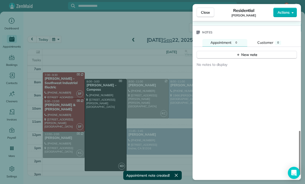
scroll to position [434, 0]
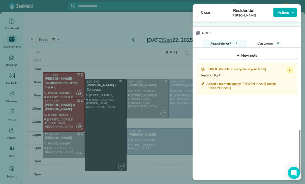
click at [176, 106] on div "Close Residential Melissa Yoshimura Actions Status Confirmed Melissa Yoshimura …" at bounding box center [152, 92] width 305 height 184
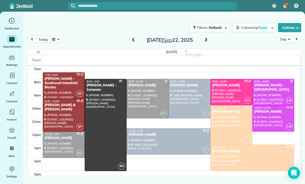
click at [175, 102] on div at bounding box center [189, 98] width 41 height 39
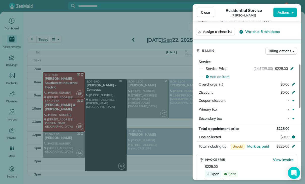
scroll to position [208, 0]
click at [257, 144] on span "Mark as paid" at bounding box center [259, 146] width 22 height 5
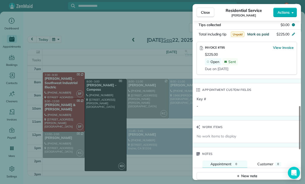
scroll to position [348, 0]
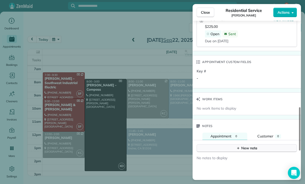
click at [242, 145] on div "New note" at bounding box center [247, 147] width 21 height 5
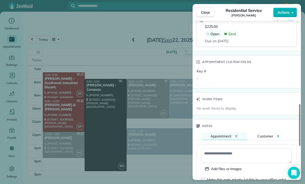
click at [221, 148] on textarea at bounding box center [246, 155] width 91 height 15
paste textarea "**********"
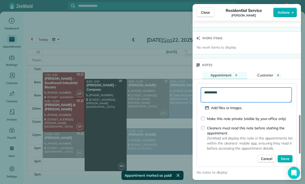
scroll to position [425, 0]
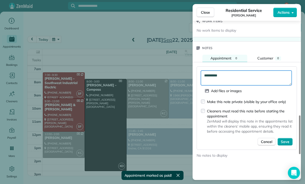
type textarea "**********"
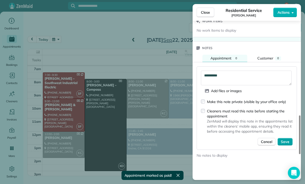
click at [289, 139] on span "Save" at bounding box center [285, 141] width 9 height 5
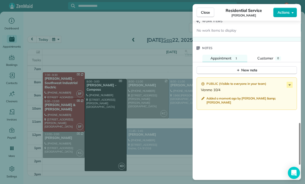
click at [134, 138] on div "Close Residential Service Jaime Major Actions Status Confirmed Jaime Major · Op…" at bounding box center [152, 92] width 305 height 184
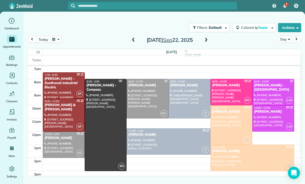
click at [207, 43] on span at bounding box center [207, 40] width 6 height 8
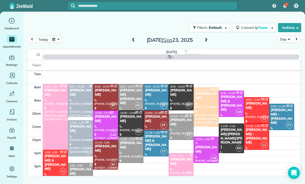
scroll to position [40, 0]
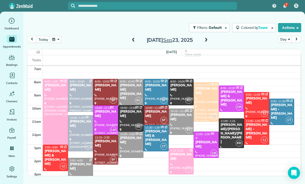
click at [102, 145] on div "Lauren Collins" at bounding box center [106, 143] width 22 height 9
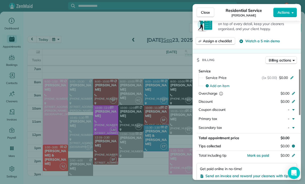
scroll to position [205, 0]
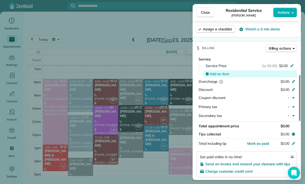
click at [218, 74] on span "Add an item" at bounding box center [220, 73] width 20 height 5
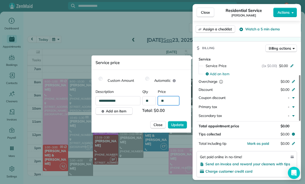
click at [173, 103] on input "**" at bounding box center [168, 100] width 21 height 9
type input "****"
click at [176, 127] on span "Update" at bounding box center [177, 124] width 13 height 5
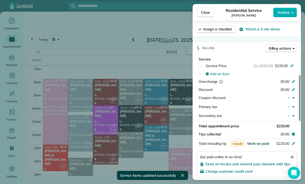
click at [256, 141] on span "Mark as paid" at bounding box center [259, 143] width 22 height 5
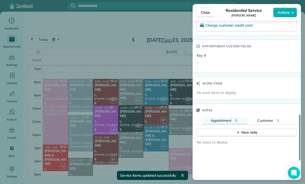
scroll to position [376, 0]
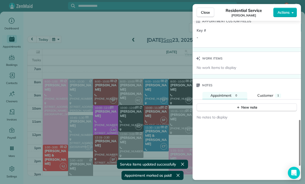
click at [217, 112] on div "No notes to display" at bounding box center [247, 164] width 109 height 107
click at [236, 106] on button "New note" at bounding box center [247, 107] width 100 height 8
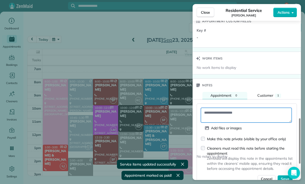
click at [212, 112] on textarea at bounding box center [246, 115] width 91 height 15
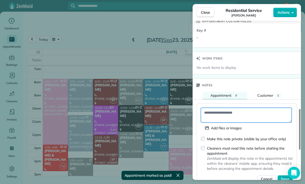
paste textarea "**********"
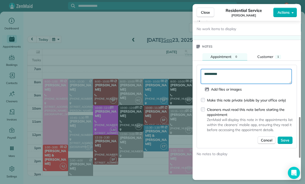
scroll to position [415, 0]
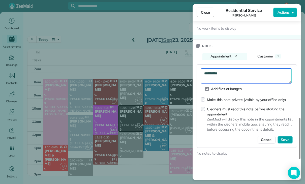
type textarea "**********"
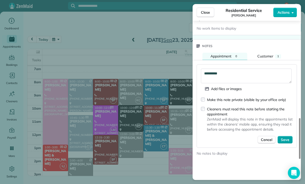
click at [287, 138] on span "Save" at bounding box center [285, 139] width 9 height 5
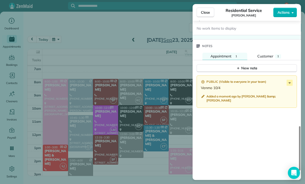
click at [136, 146] on div "Close Residential Service Lauren Collins Actions Status Confirmed Lauren Collin…" at bounding box center [152, 92] width 305 height 184
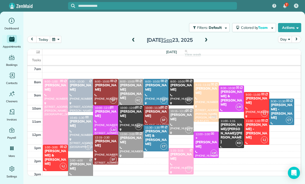
click at [58, 41] on button "button" at bounding box center [56, 39] width 12 height 7
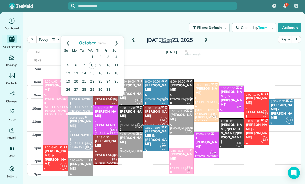
click at [117, 56] on link "4" at bounding box center [117, 57] width 8 height 8
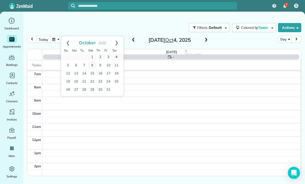
scroll to position [40, 0]
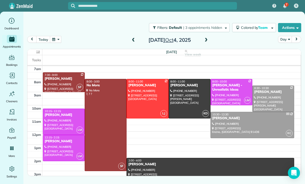
click at [202, 165] on div "Joanna Huynh" at bounding box center [210, 164] width 165 height 4
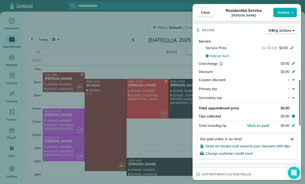
scroll to position [223, 0]
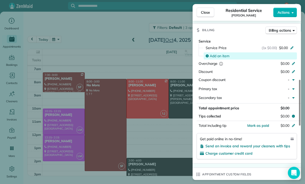
click at [223, 55] on span "Add an item" at bounding box center [220, 55] width 20 height 5
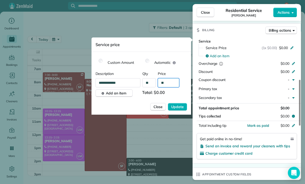
click at [169, 83] on input "**" at bounding box center [168, 82] width 21 height 9
type input "****"
click at [175, 106] on span "Update" at bounding box center [177, 106] width 13 height 5
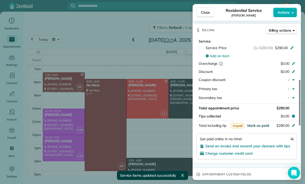
click at [258, 123] on span "Mark as paid" at bounding box center [259, 125] width 22 height 5
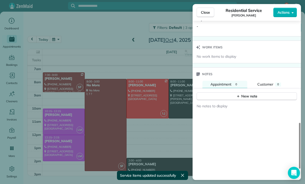
scroll to position [387, 0]
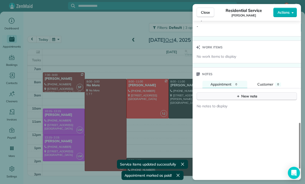
click at [227, 94] on button "New note" at bounding box center [247, 96] width 100 height 8
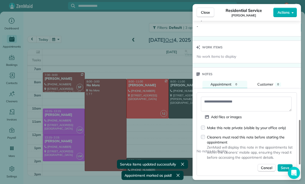
click at [211, 99] on textarea at bounding box center [246, 103] width 91 height 15
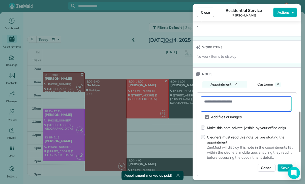
paste textarea "**********"
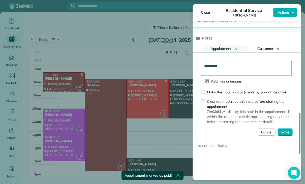
scroll to position [430, 0]
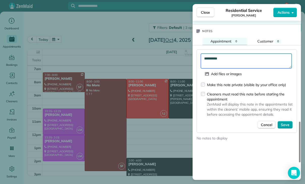
type textarea "**********"
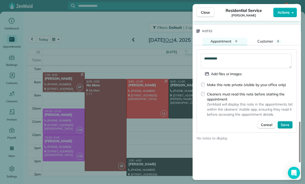
click at [285, 124] on span "Save" at bounding box center [285, 124] width 9 height 5
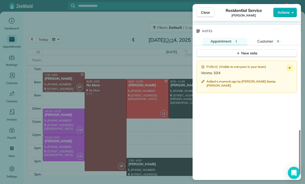
click at [149, 143] on div "Close Residential Service Joanna Huynh Actions Status Confirmed Joanna Huynh · …" at bounding box center [152, 92] width 305 height 184
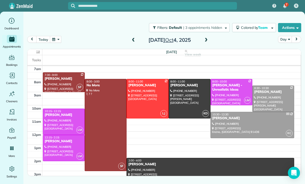
click at [132, 41] on span at bounding box center [134, 40] width 6 height 5
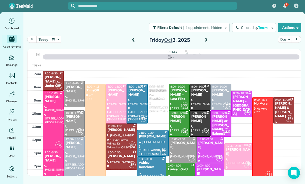
scroll to position [40, 0]
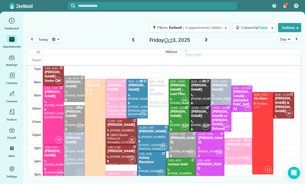
click at [53, 162] on div at bounding box center [53, 161] width 20 height 32
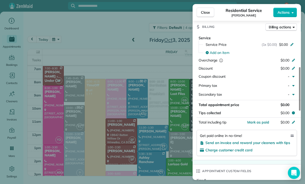
scroll to position [237, 0]
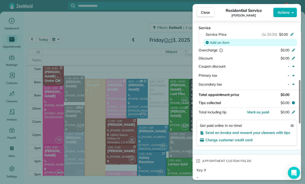
click at [222, 45] on span "Add an item" at bounding box center [220, 42] width 20 height 5
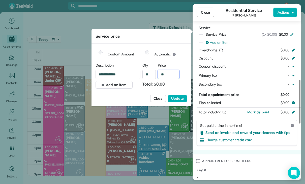
click at [170, 74] on input "**" at bounding box center [168, 74] width 21 height 9
type input "****"
click at [176, 97] on span "Update" at bounding box center [177, 98] width 13 height 5
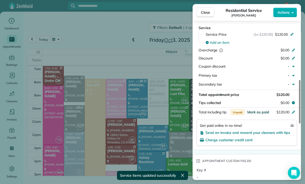
click at [256, 114] on span "Mark as paid" at bounding box center [259, 112] width 22 height 5
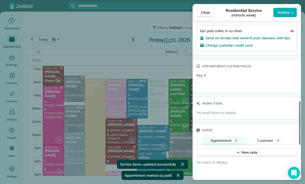
scroll to position [374, 0]
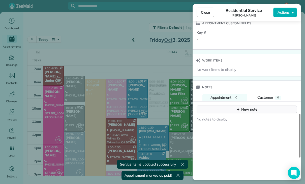
click at [245, 113] on button "New note" at bounding box center [247, 109] width 100 height 8
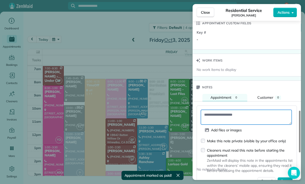
click at [221, 120] on textarea at bounding box center [246, 117] width 91 height 15
paste textarea "**********"
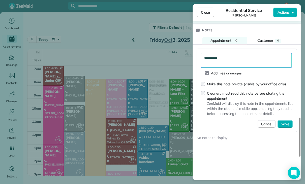
scroll to position [437, 0]
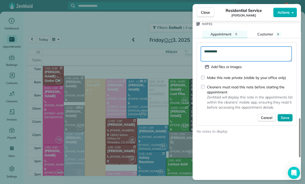
type textarea "**********"
click at [285, 120] on span "Save" at bounding box center [285, 117] width 9 height 5
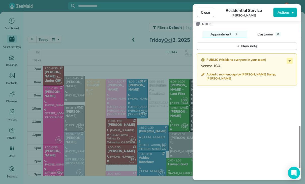
click at [136, 142] on div "Close Residential Service George Blair Actions Status Confirmed George Blair · …" at bounding box center [152, 92] width 305 height 184
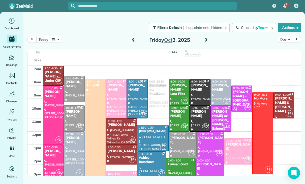
click at [208, 40] on span at bounding box center [207, 40] width 6 height 5
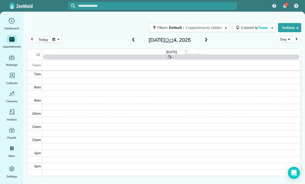
scroll to position [40, 0]
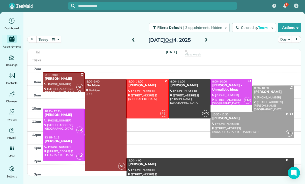
click at [267, 96] on div at bounding box center [273, 99] width 41 height 26
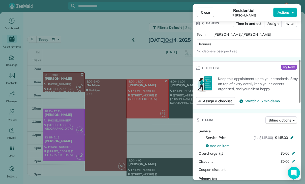
scroll to position [210, 0]
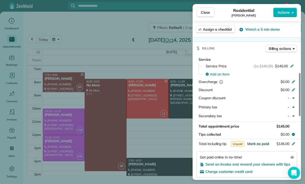
click at [256, 142] on span "Mark as paid" at bounding box center [259, 143] width 22 height 5
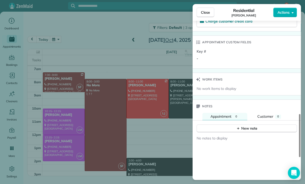
scroll to position [377, 0]
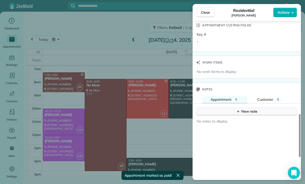
click at [229, 108] on button "New note" at bounding box center [247, 111] width 100 height 8
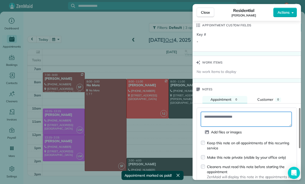
click at [215, 113] on textarea at bounding box center [246, 119] width 91 height 15
paste textarea "**********"
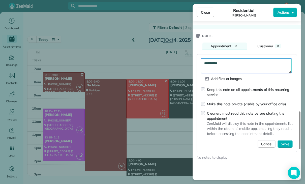
scroll to position [437, 0]
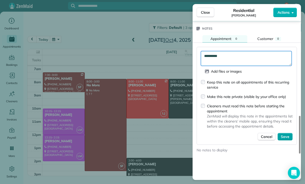
type textarea "**********"
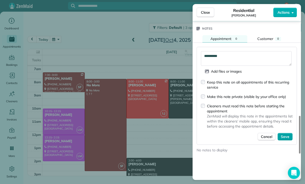
click at [286, 135] on span "Save" at bounding box center [285, 136] width 9 height 5
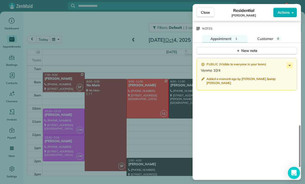
click at [105, 125] on div "Close Residential Johanna Lyudmirsky Actions Status Yet to Confirm Johanna Lyud…" at bounding box center [152, 92] width 305 height 184
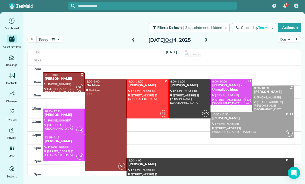
click at [56, 41] on button "button" at bounding box center [56, 39] width 12 height 7
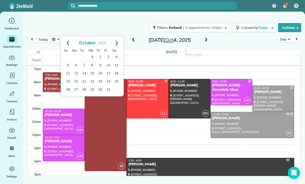
click at [93, 57] on link "1" at bounding box center [92, 57] width 8 height 8
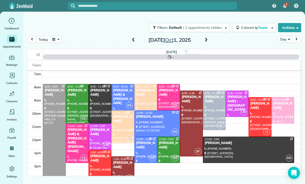
scroll to position [40, 0]
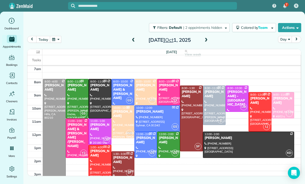
click at [197, 112] on div at bounding box center [191, 118] width 22 height 65
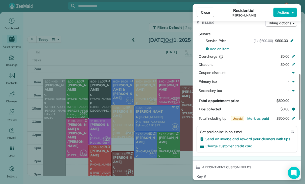
scroll to position [246, 0]
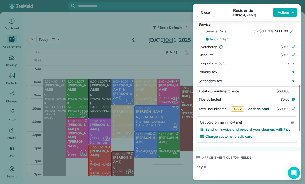
click at [257, 107] on span "Mark as paid" at bounding box center [259, 108] width 22 height 5
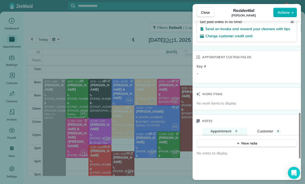
scroll to position [352, 0]
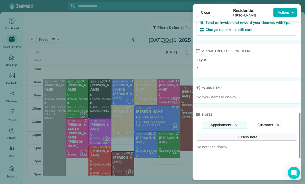
click at [241, 135] on icon "button" at bounding box center [239, 137] width 4 height 4
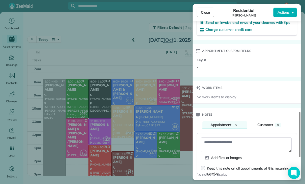
click at [214, 141] on textarea at bounding box center [246, 144] width 91 height 15
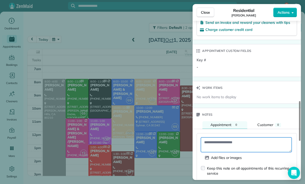
paste textarea "**********"
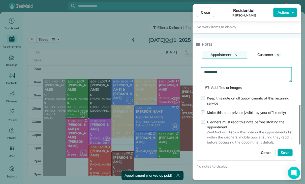
scroll to position [433, 0]
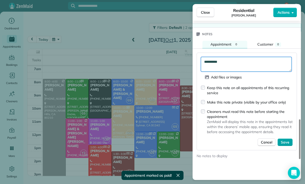
type textarea "**********"
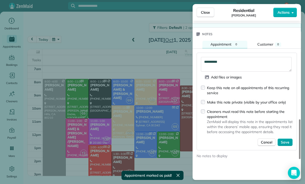
click at [284, 142] on button "Save" at bounding box center [285, 142] width 15 height 8
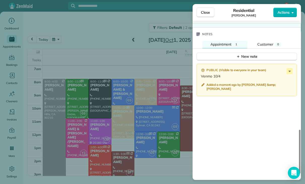
click at [111, 137] on div "Close Residential Stephanie Frank Actions Status Confirmed Stephanie Frank · Op…" at bounding box center [152, 92] width 305 height 184
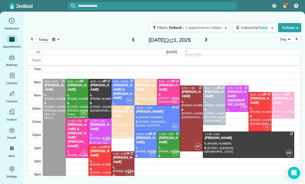
click at [57, 40] on button "button" at bounding box center [56, 39] width 12 height 7
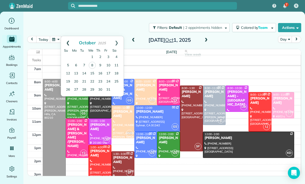
click at [67, 43] on link "Prev" at bounding box center [68, 42] width 14 height 13
click at [76, 92] on link "29" at bounding box center [76, 89] width 8 height 8
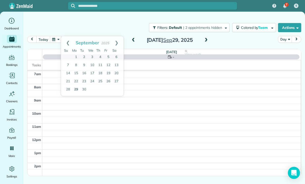
scroll to position [40, 0]
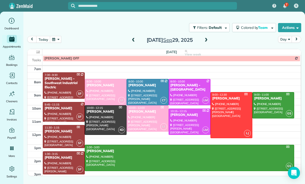
click at [208, 38] on span at bounding box center [207, 40] width 6 height 5
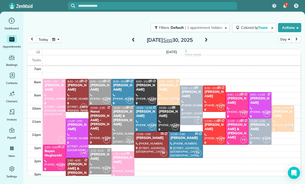
click at [146, 117] on div "Ariel Bahner" at bounding box center [146, 113] width 20 height 9
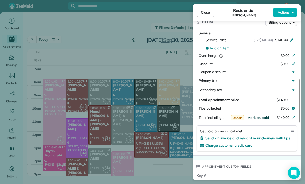
click at [259, 115] on span "Mark as paid" at bounding box center [259, 117] width 22 height 5
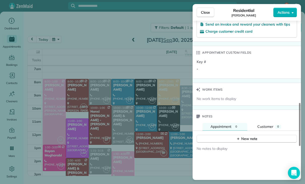
scroll to position [374, 0]
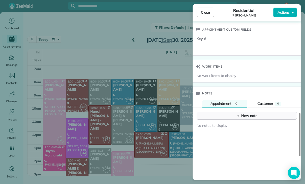
click at [243, 114] on div "New note" at bounding box center [247, 115] width 21 height 5
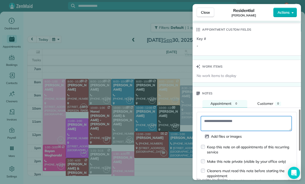
click at [215, 121] on textarea at bounding box center [246, 123] width 91 height 15
paste textarea "**********"
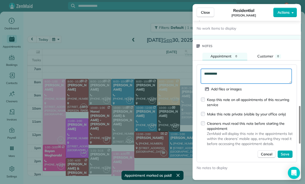
scroll to position [431, 0]
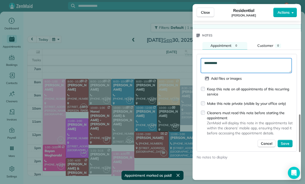
type textarea "**********"
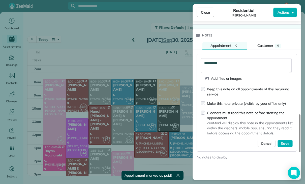
click at [283, 147] on div "**********" at bounding box center [247, 103] width 100 height 98
click at [285, 143] on button "Save" at bounding box center [285, 143] width 15 height 8
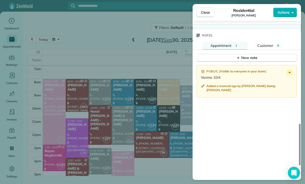
click at [124, 126] on div "Close Residential Ariel Bahner Actions Status Yet to Confirm Ariel Bahner · Ope…" at bounding box center [152, 92] width 305 height 184
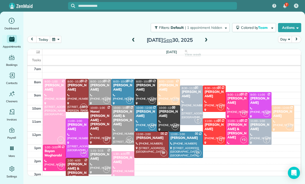
click at [55, 40] on button "button" at bounding box center [56, 39] width 12 height 7
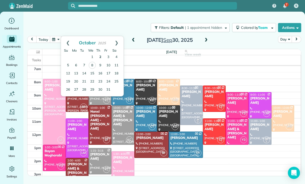
click at [100, 57] on link "2" at bounding box center [100, 57] width 8 height 8
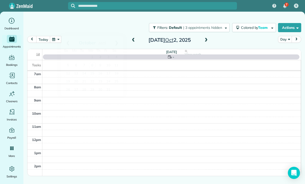
scroll to position [40, 0]
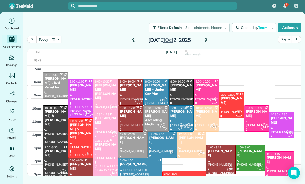
click at [161, 141] on div "Aparna Ramaswamy" at bounding box center [162, 140] width 26 height 9
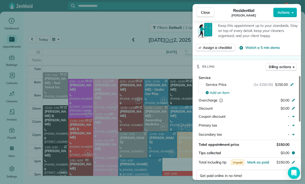
scroll to position [215, 0]
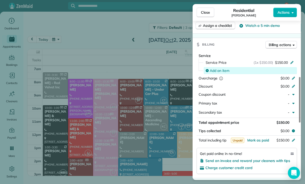
click at [225, 70] on span "Add an item" at bounding box center [220, 70] width 20 height 5
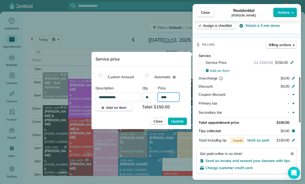
click at [171, 97] on input "****" at bounding box center [168, 96] width 21 height 9
type input "****"
click at [178, 121] on span "Update" at bounding box center [177, 120] width 13 height 5
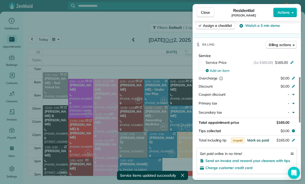
click at [257, 139] on span "Mark as paid" at bounding box center [259, 140] width 22 height 5
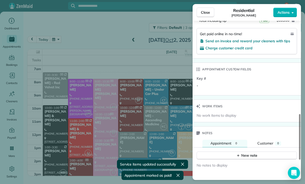
scroll to position [371, 0]
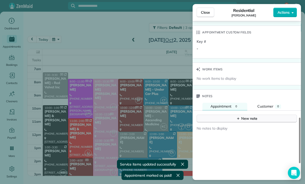
click at [245, 114] on button "New note" at bounding box center [247, 118] width 100 height 8
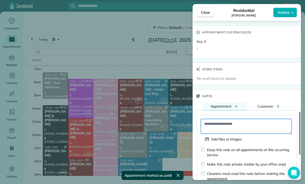
click at [219, 124] on textarea at bounding box center [246, 126] width 91 height 15
paste textarea "**********"
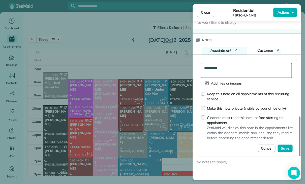
scroll to position [427, 0]
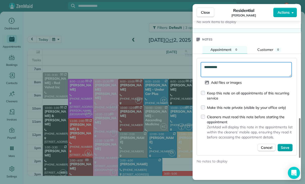
type textarea "**********"
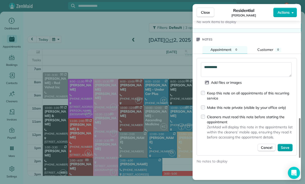
click at [288, 145] on span "Save" at bounding box center [285, 147] width 9 height 5
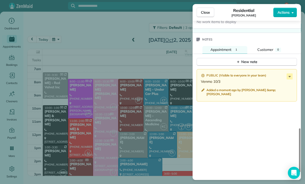
click at [124, 144] on div "Close Residential Aparna Ramaswamy Actions Status Confirmed Aparna Ramaswamy · …" at bounding box center [152, 92] width 305 height 184
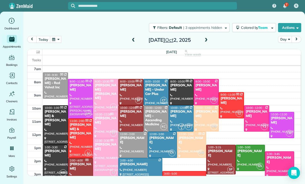
click at [207, 39] on span at bounding box center [207, 40] width 6 height 5
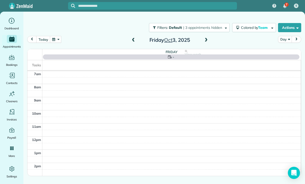
scroll to position [40, 0]
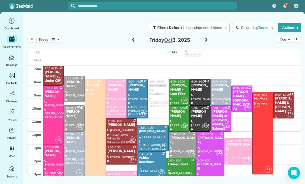
click at [76, 89] on div at bounding box center [74, 89] width 20 height 26
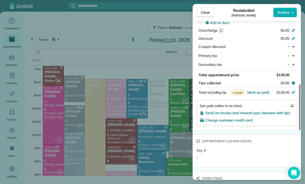
scroll to position [264, 0]
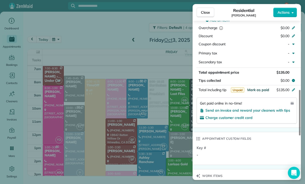
click at [261, 88] on span "Mark as paid" at bounding box center [259, 89] width 22 height 5
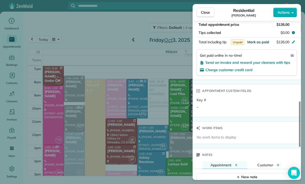
scroll to position [385, 0]
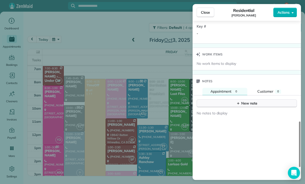
click at [244, 101] on div "New note" at bounding box center [247, 102] width 21 height 5
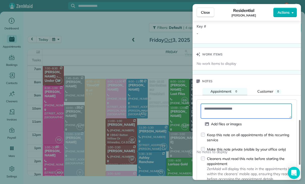
click at [216, 107] on textarea at bounding box center [246, 110] width 91 height 15
paste textarea "**********"
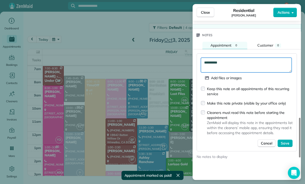
scroll to position [432, 0]
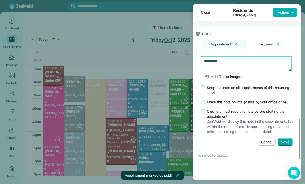
type textarea "**********"
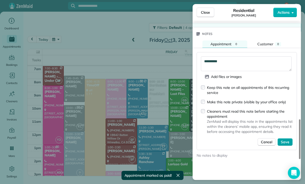
click at [286, 139] on span "Save" at bounding box center [285, 141] width 9 height 5
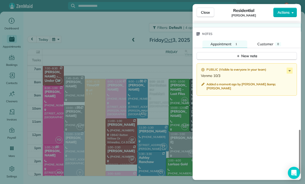
click at [122, 143] on div "Close Residential Varsha Uthappa Actions Status Confirmed Varsha Uthappa · Open…" at bounding box center [152, 92] width 305 height 184
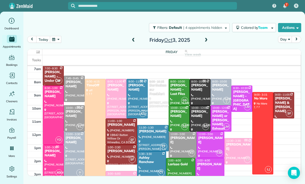
click at [176, 117] on div "James Henney" at bounding box center [179, 113] width 18 height 9
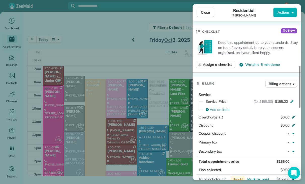
scroll to position [205, 0]
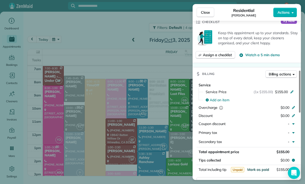
click at [255, 167] on span "Mark as paid" at bounding box center [259, 169] width 22 height 5
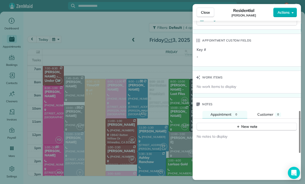
scroll to position [392, 0]
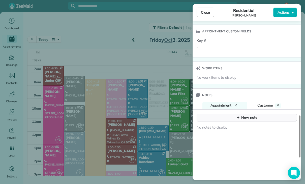
click at [243, 113] on button "New note" at bounding box center [247, 117] width 100 height 8
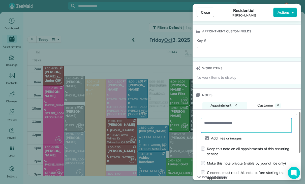
click at [217, 118] on textarea at bounding box center [246, 125] width 91 height 15
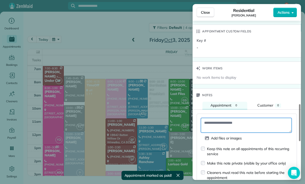
paste textarea "**********"
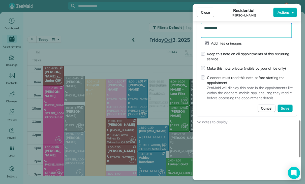
scroll to position [495, 0]
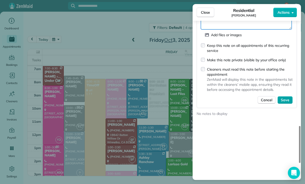
type textarea "**********"
click at [285, 97] on span "Save" at bounding box center [285, 99] width 9 height 5
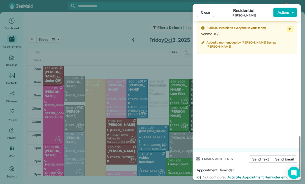
click at [117, 137] on div "Close Residential James Henney Actions Status Yet to Confirm James Henney · Ope…" at bounding box center [152, 92] width 305 height 184
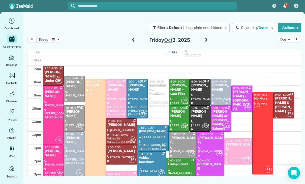
click at [55, 39] on button "button" at bounding box center [56, 39] width 12 height 7
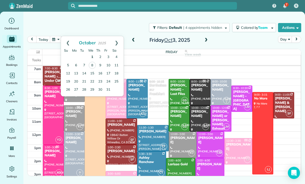
click at [94, 56] on link "1" at bounding box center [92, 57] width 8 height 8
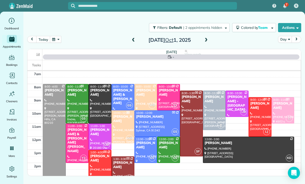
scroll to position [40, 0]
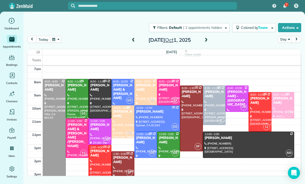
click at [226, 142] on div at bounding box center [248, 145] width 91 height 26
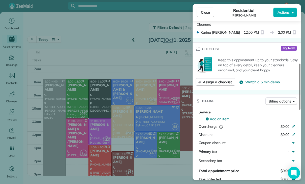
scroll to position [187, 0]
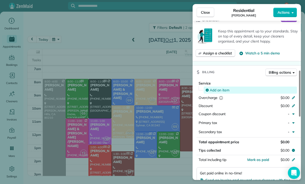
click at [220, 89] on span "Add an item" at bounding box center [220, 89] width 20 height 5
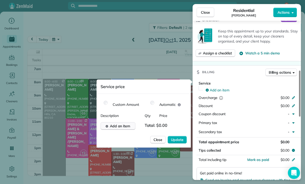
click at [122, 122] on button "Add an item" at bounding box center [118, 126] width 35 height 8
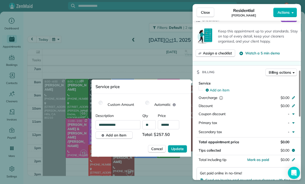
type input "******"
click at [180, 148] on span "Update" at bounding box center [177, 148] width 13 height 5
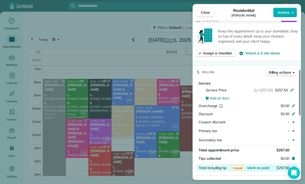
click at [255, 168] on div "$257.50" at bounding box center [267, 168] width 49 height 6
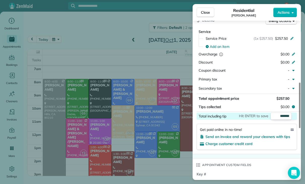
scroll to position [297, 0]
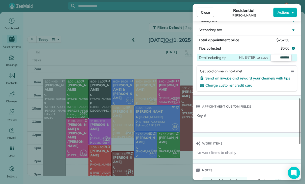
click at [266, 122] on div "Key # -" at bounding box center [247, 121] width 101 height 16
click at [253, 57] on span "Mark as paid" at bounding box center [259, 57] width 22 height 5
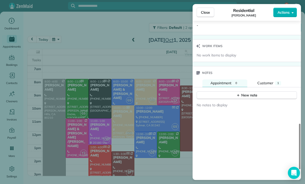
scroll to position [394, 0]
click at [247, 92] on div "New note" at bounding box center [247, 94] width 21 height 5
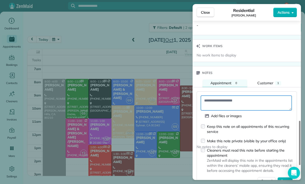
click at [226, 97] on textarea at bounding box center [246, 102] width 91 height 15
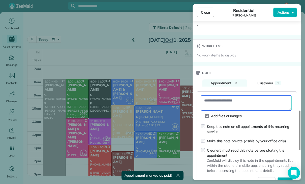
paste textarea "**********"
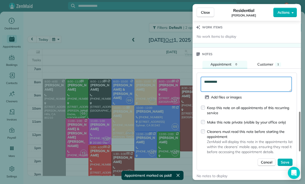
scroll to position [431, 0]
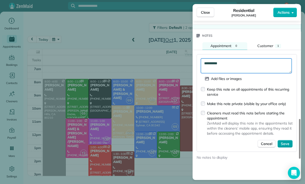
type textarea "**********"
click at [288, 143] on span "Save" at bounding box center [285, 143] width 9 height 5
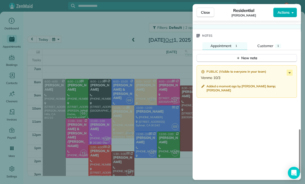
scroll to position [40, 0]
click at [156, 138] on div "Close Residential Andrea Chen Actions Status Confirmed Andrea Chen · Open profi…" at bounding box center [152, 92] width 305 height 184
